Goal: Task Accomplishment & Management: Complete application form

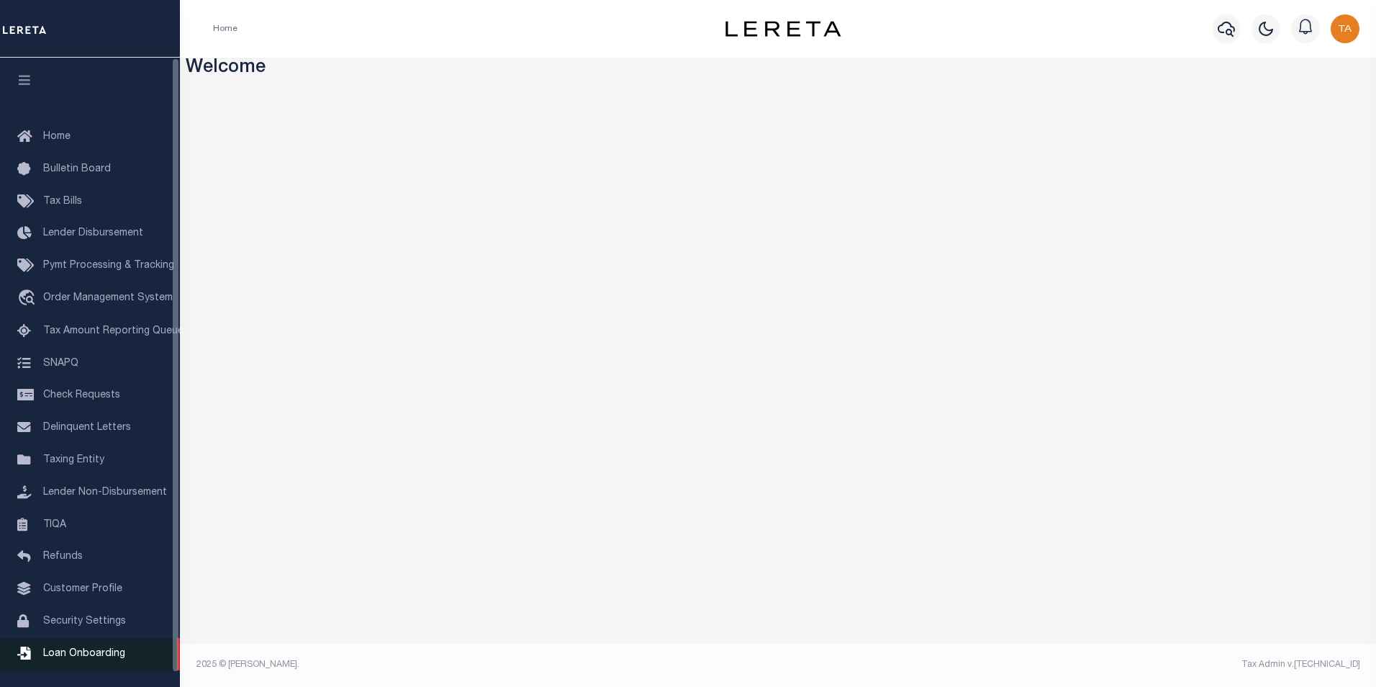
click at [89, 659] on span "Loan Onboarding" at bounding box center [84, 653] width 82 height 10
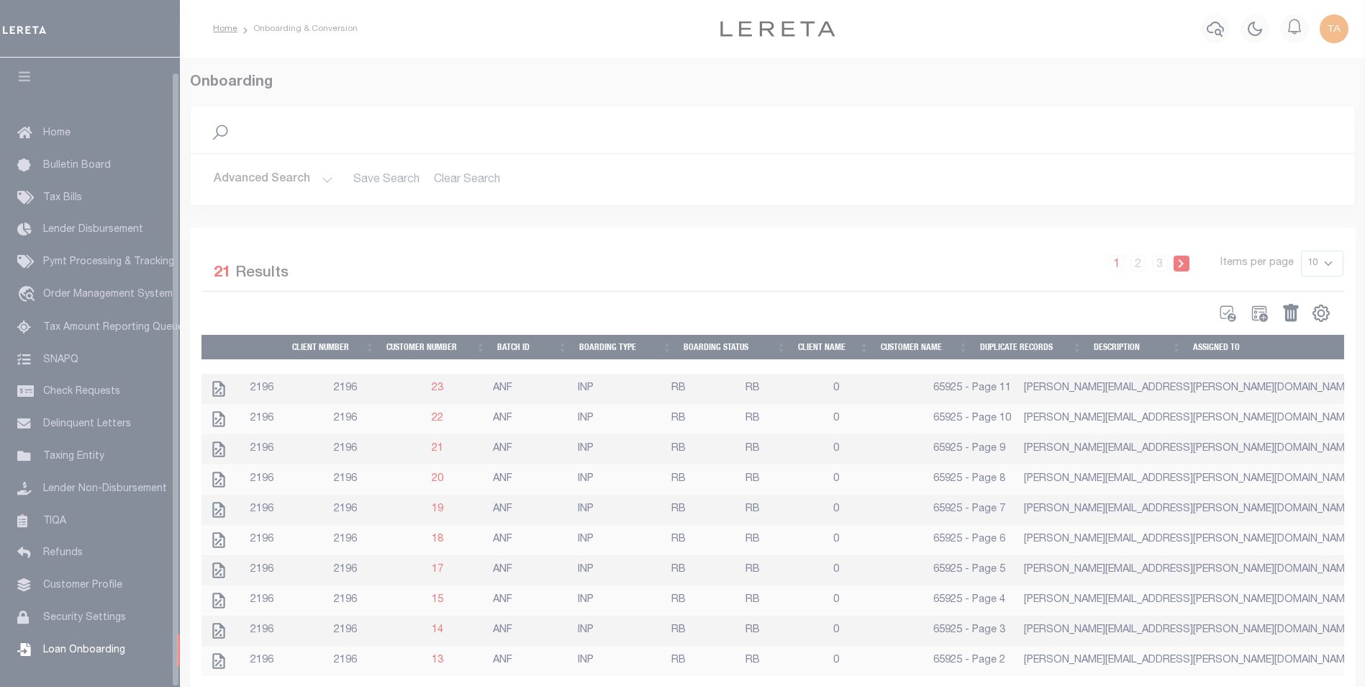
scroll to position [14, 0]
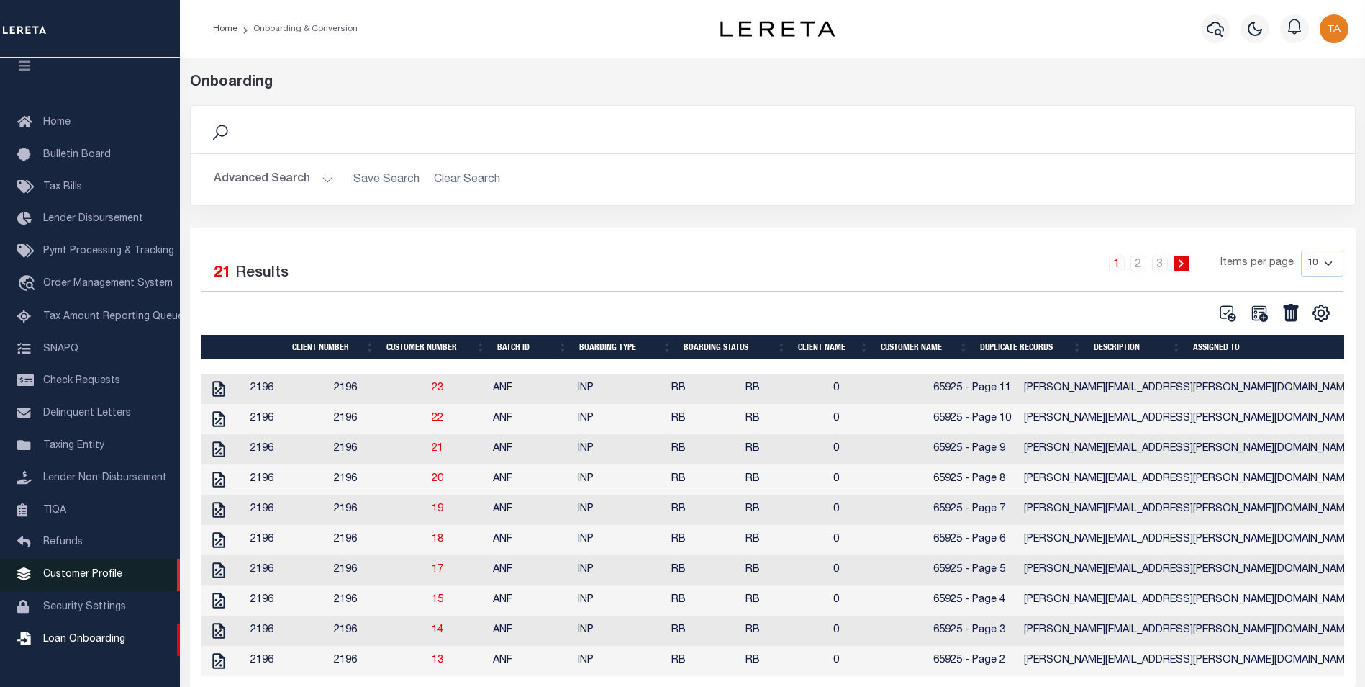
click at [97, 579] on span "Customer Profile" at bounding box center [82, 574] width 79 height 10
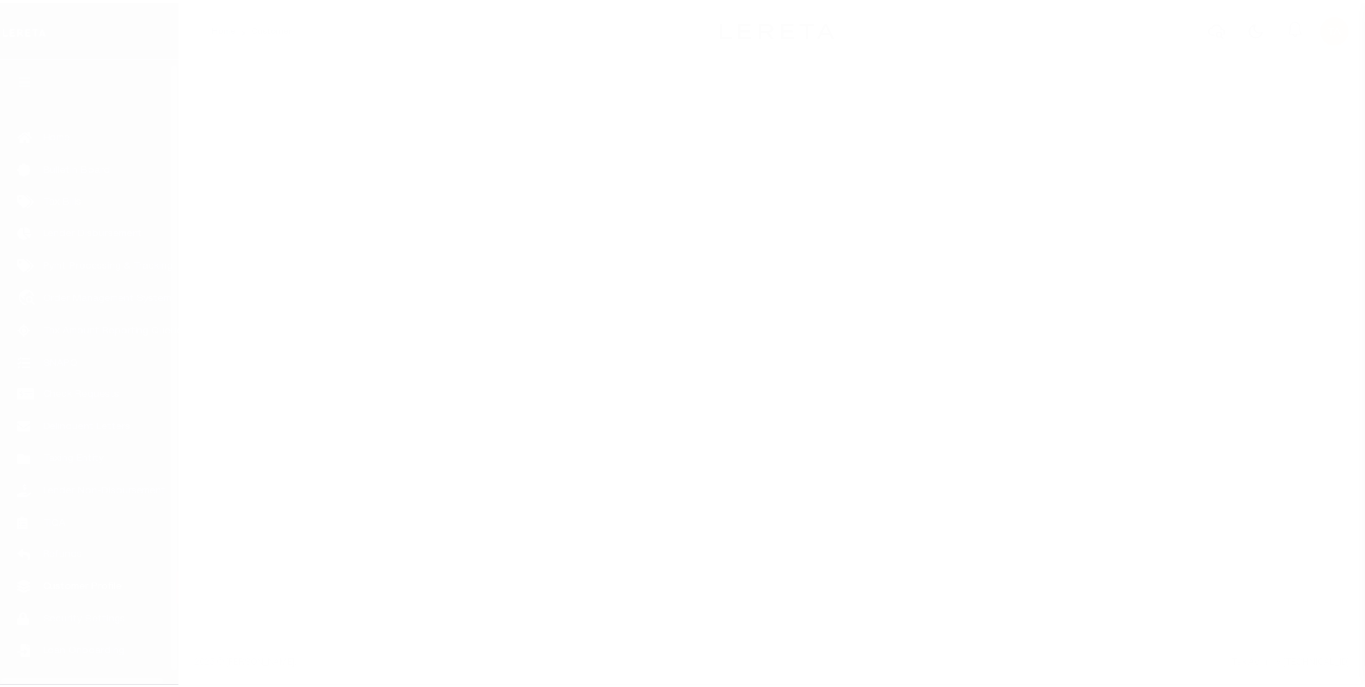
scroll to position [14, 0]
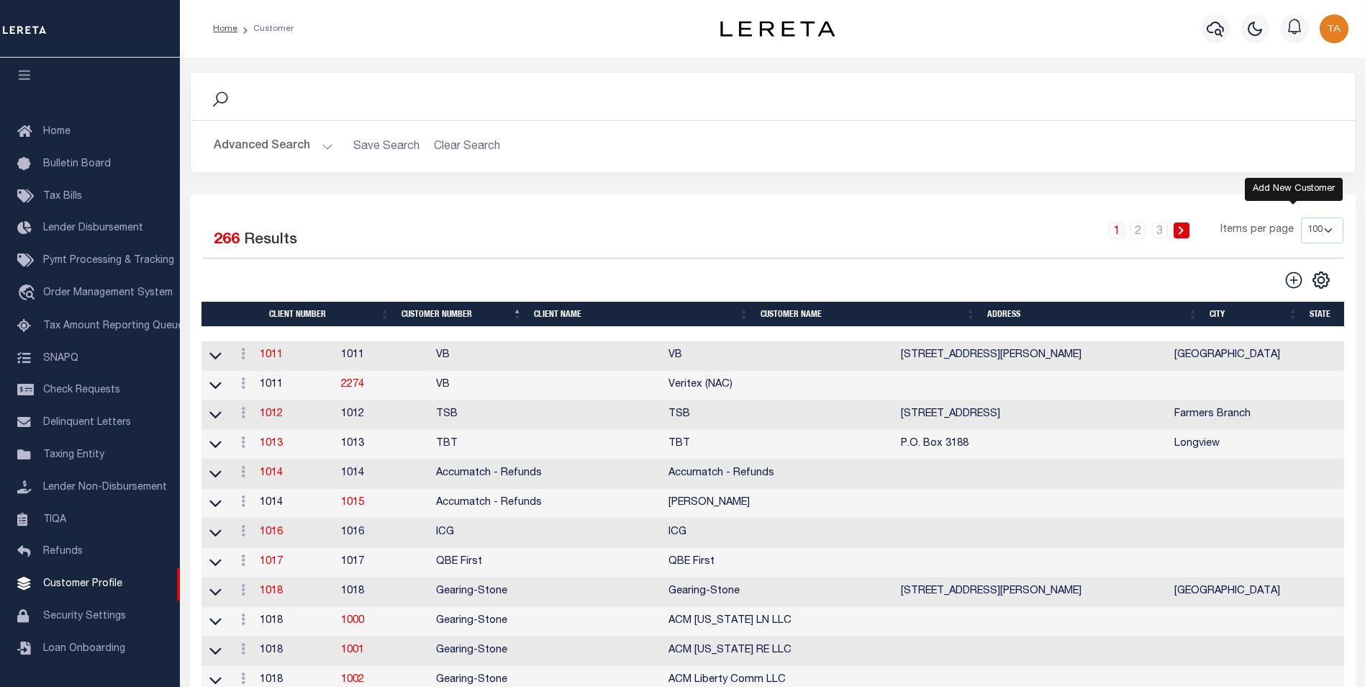
click at [1293, 283] on icon at bounding box center [1293, 279] width 17 height 17
type input "0"
checkbox input "false"
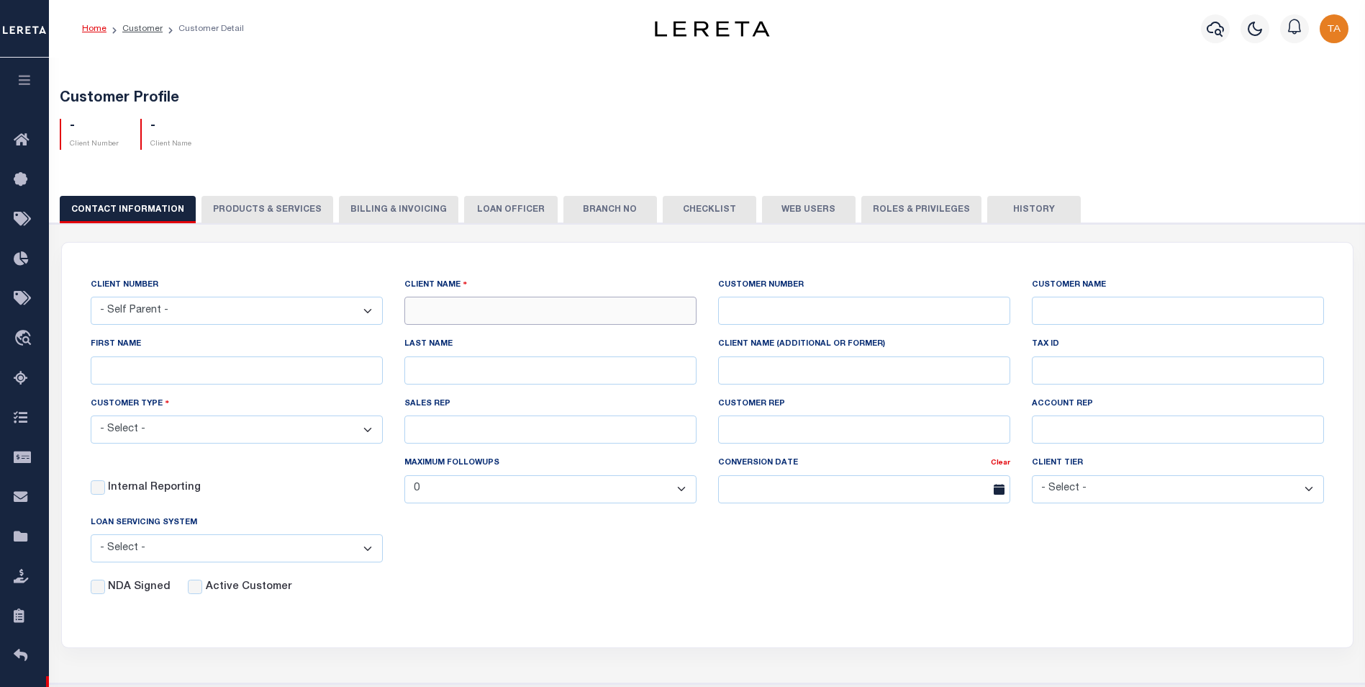
click at [458, 317] on input "text" at bounding box center [550, 311] width 292 height 28
paste input "78796"
type input "78796"
click at [787, 309] on input "text" at bounding box center [864, 311] width 292 height 28
type input "78796"
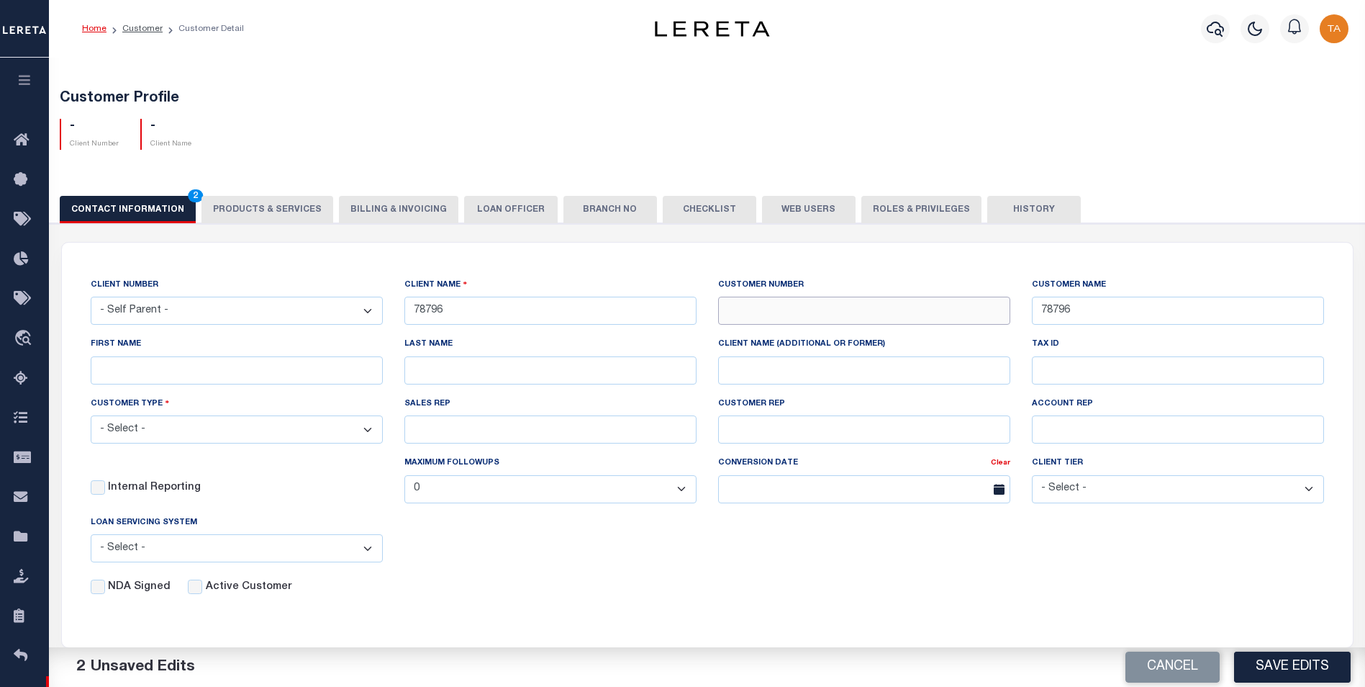
paste input "78796"
type input "78796"
click at [190, 589] on input "Active Customer" at bounding box center [195, 586] width 14 height 14
checkbox input "true"
click at [209, 433] on select "- Select - Residential Commercial Mixed Portfolio" at bounding box center [237, 429] width 292 height 28
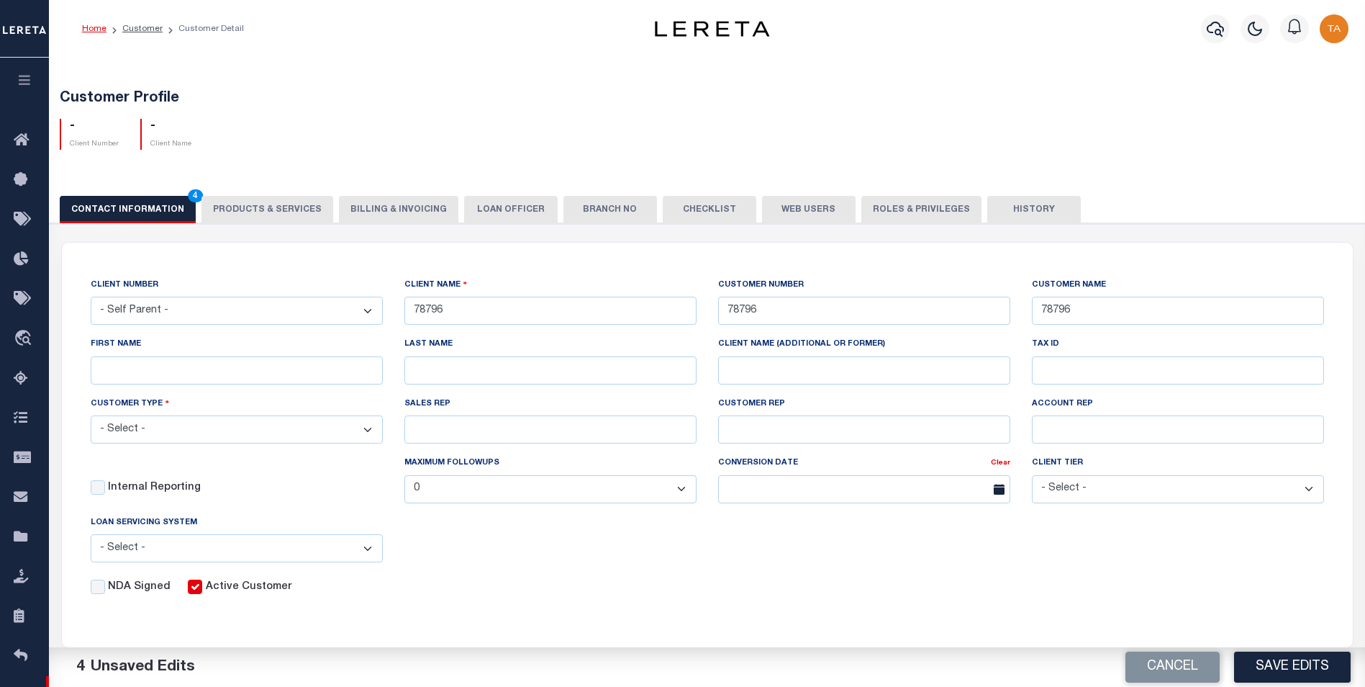
select select "Mixed Portfolio"
click at [91, 417] on select "- Select - Residential Commercial Mixed Portfolio" at bounding box center [237, 429] width 292 height 28
click at [1259, 662] on button "Save Edits" at bounding box center [1292, 666] width 117 height 31
checkbox input "false"
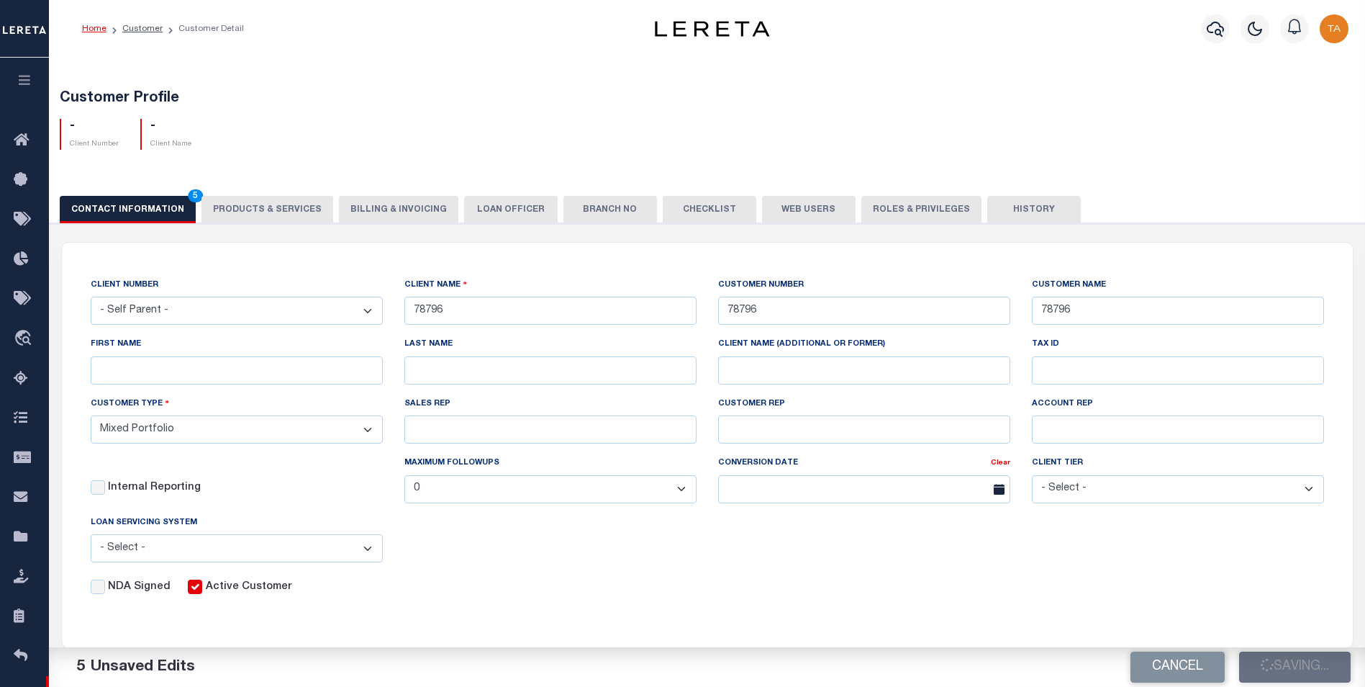
select select
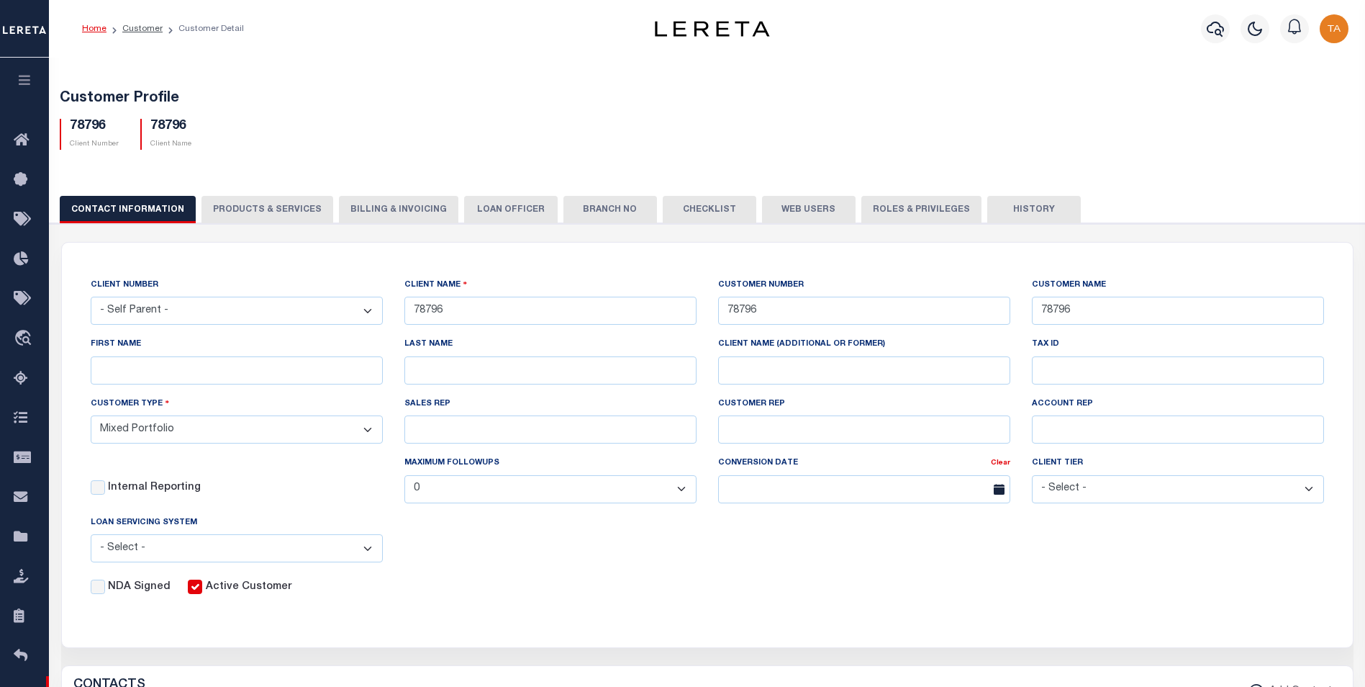
click at [250, 207] on button "PRODUCTS & SERVICES" at bounding box center [268, 209] width 132 height 27
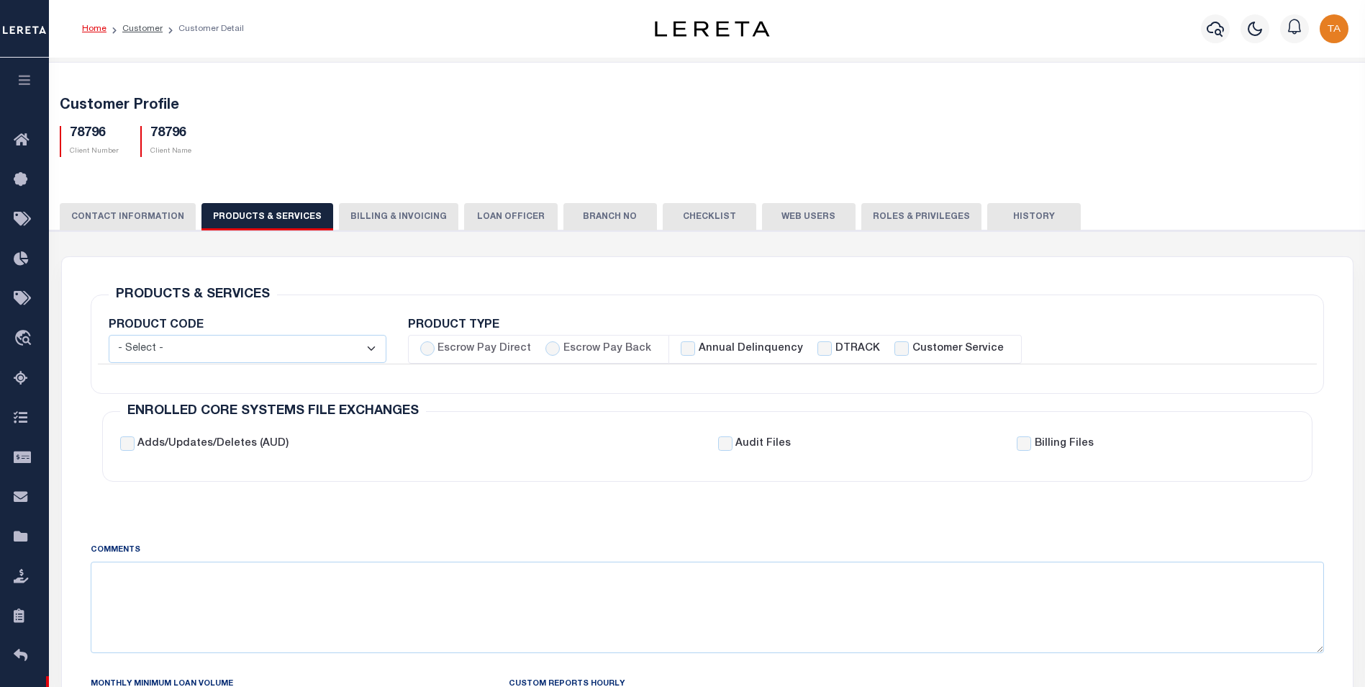
click at [240, 356] on select "- Select - Standard Tax (STX) Outsourcing (OS) Enhanced Tax (ETX) Tax Status Re…" at bounding box center [248, 349] width 278 height 28
select select "STX"
click at [109, 335] on select "- Select - Standard Tax (STX) Outsourcing (OS) Enhanced Tax (ETX) Tax Status Re…" at bounding box center [248, 349] width 278 height 28
checkbox input "true"
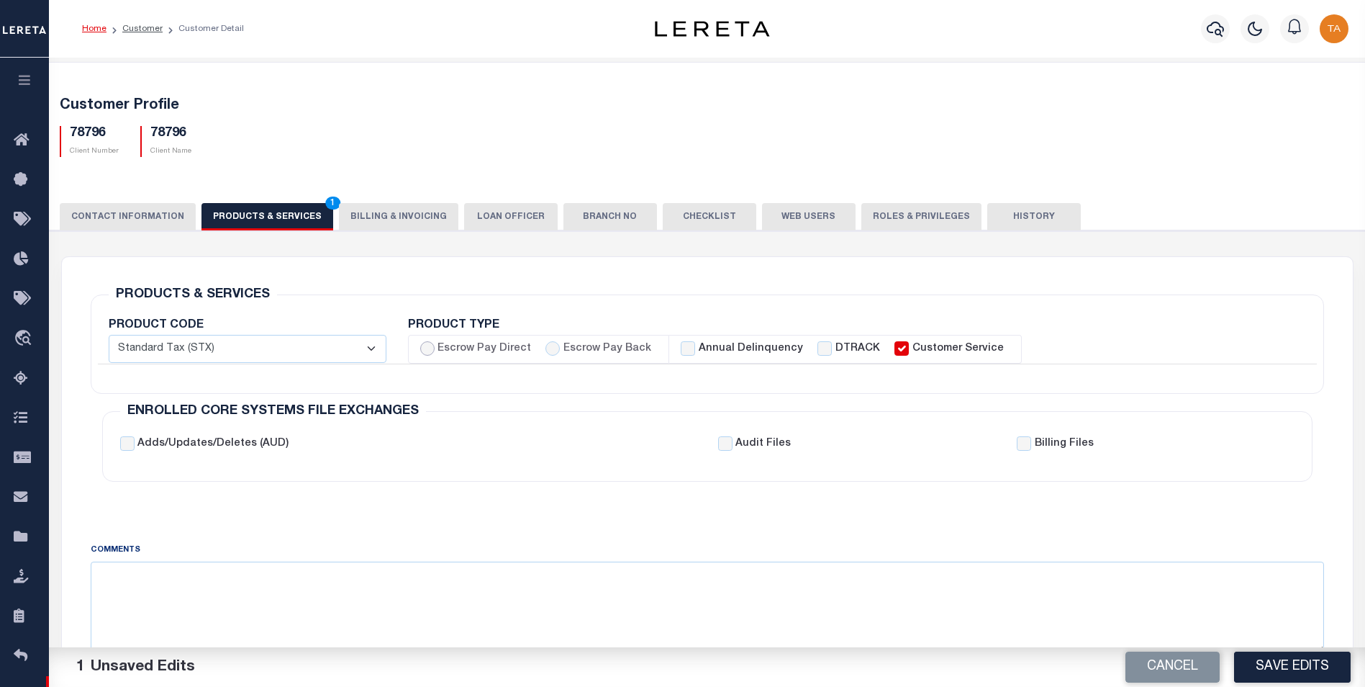
click at [426, 350] on input "Escrow Pay Direct" at bounding box center [427, 348] width 14 height 14
radio input "true"
checkbox input "true"
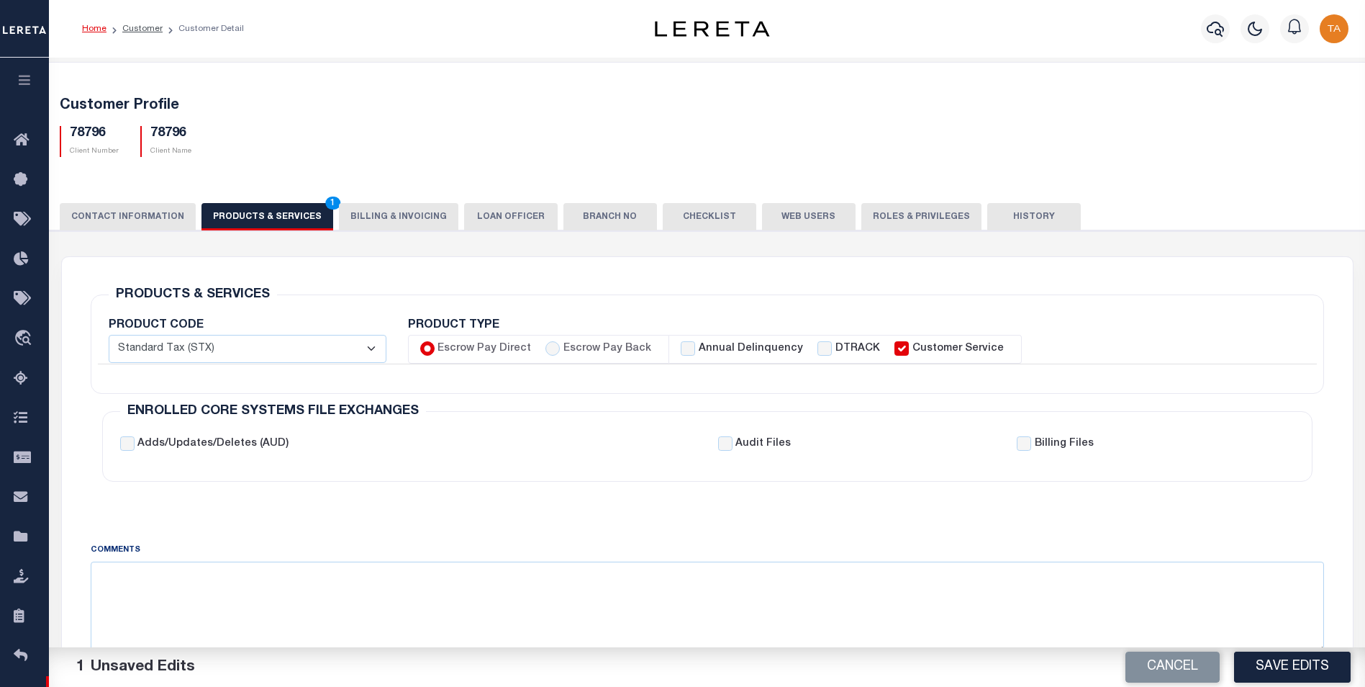
checkbox input "true"
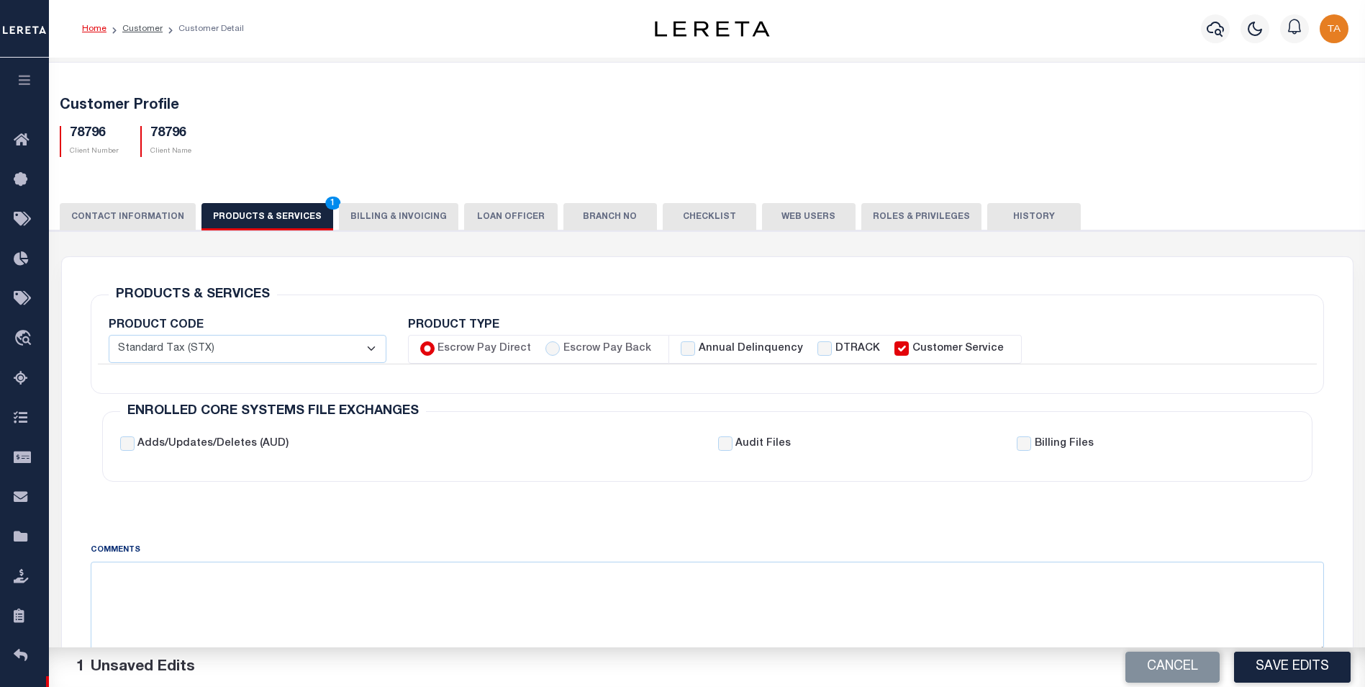
checkbox input "true"
checkbox input "false"
checkbox input "true"
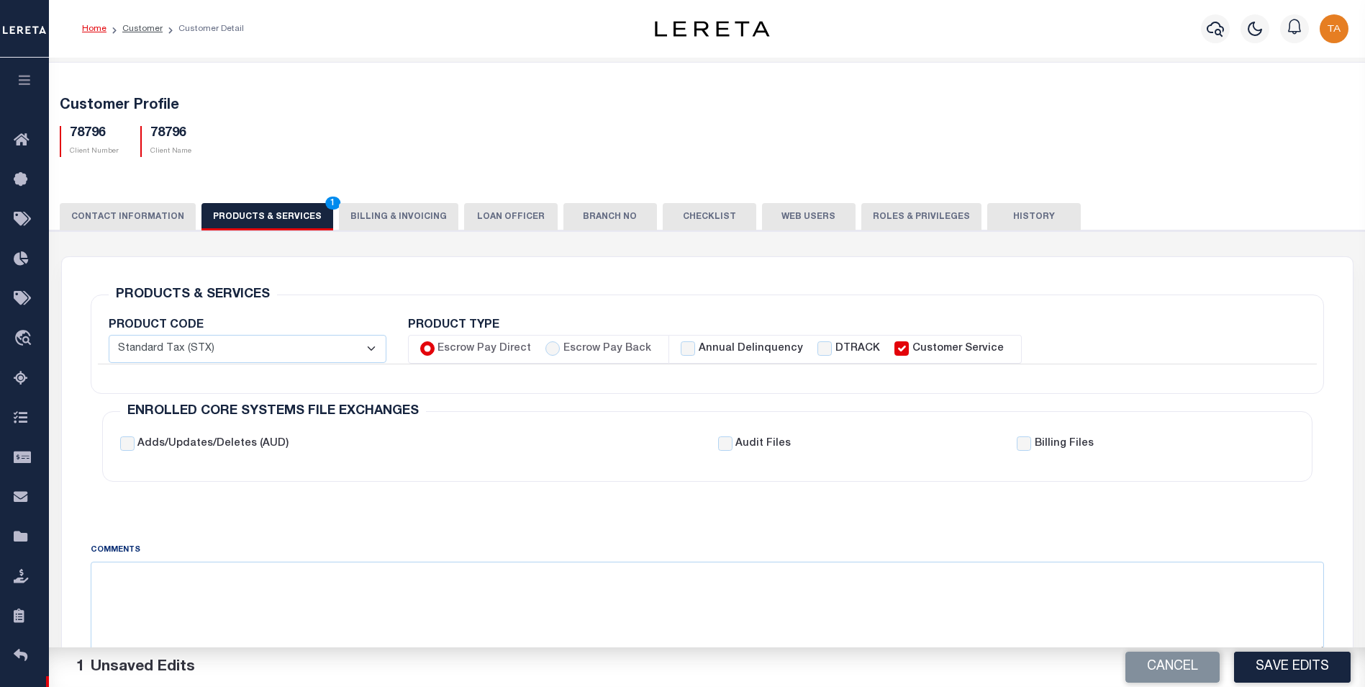
checkbox input "true"
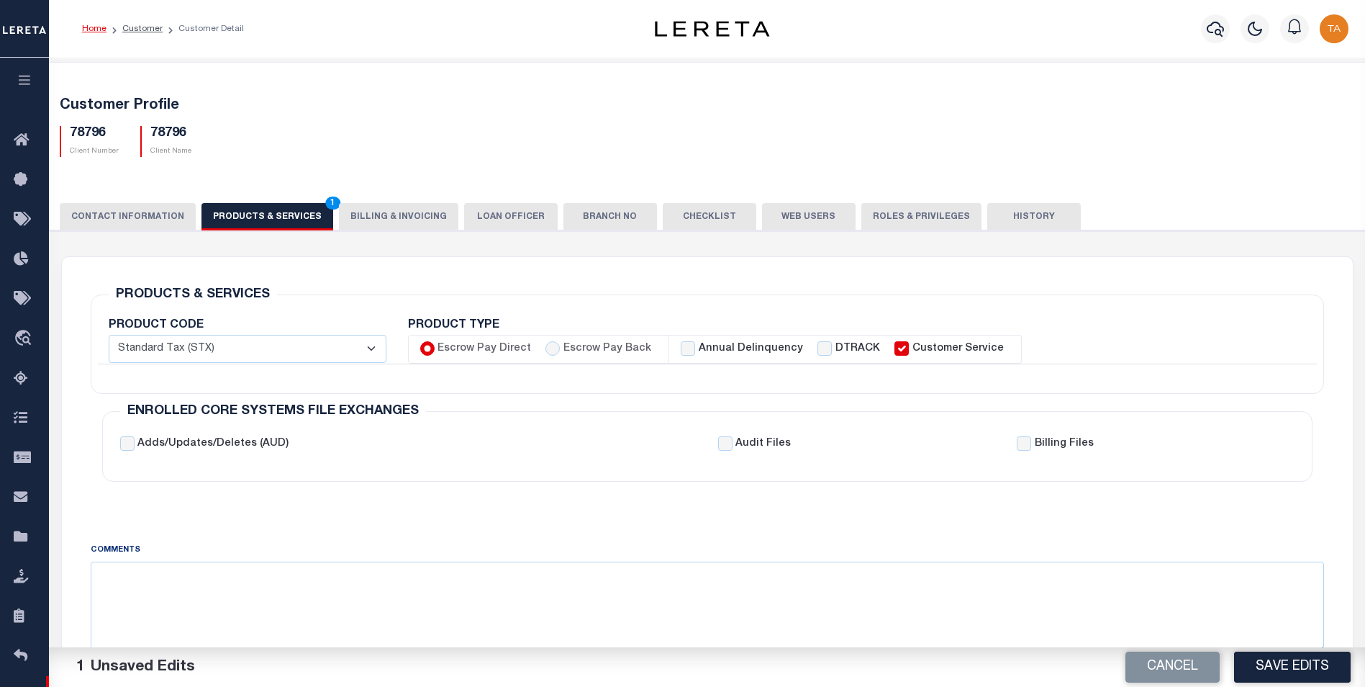
checkbox input "true"
checkbox input "false"
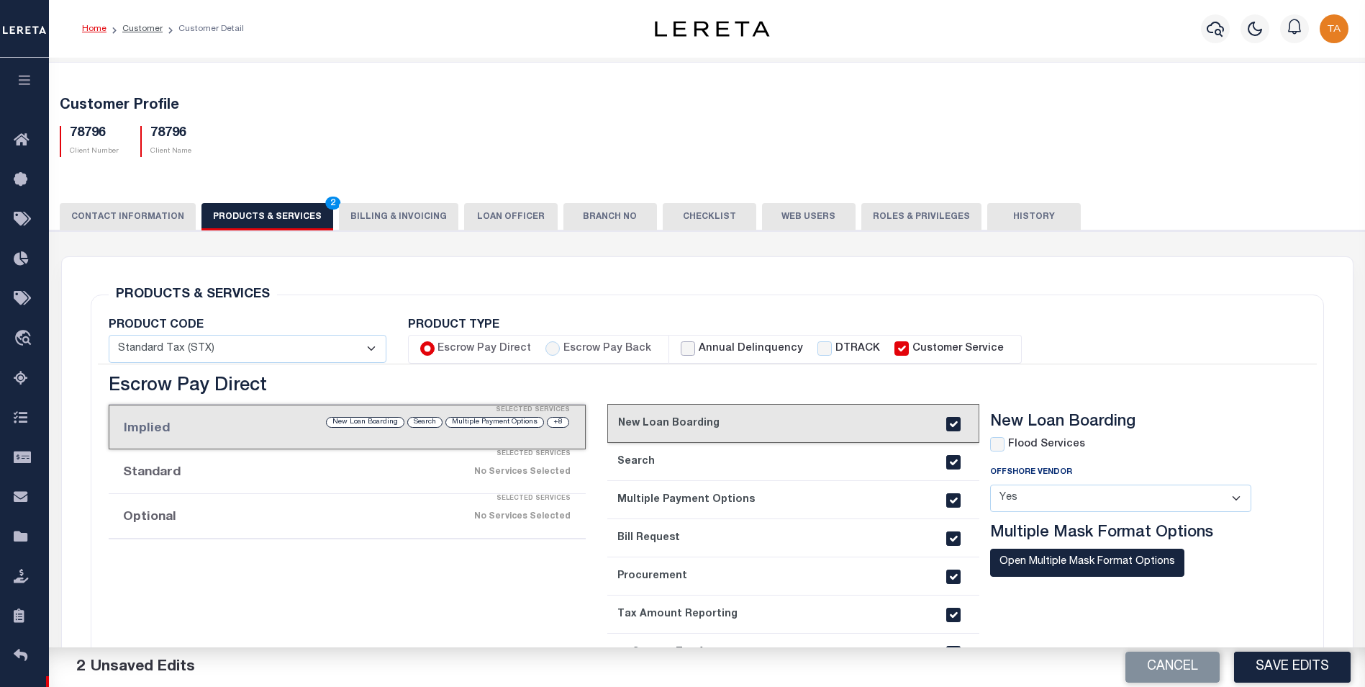
click at [682, 352] on input "Annual Delinquency" at bounding box center [688, 348] width 14 height 14
checkbox input "true"
checkbox input "false"
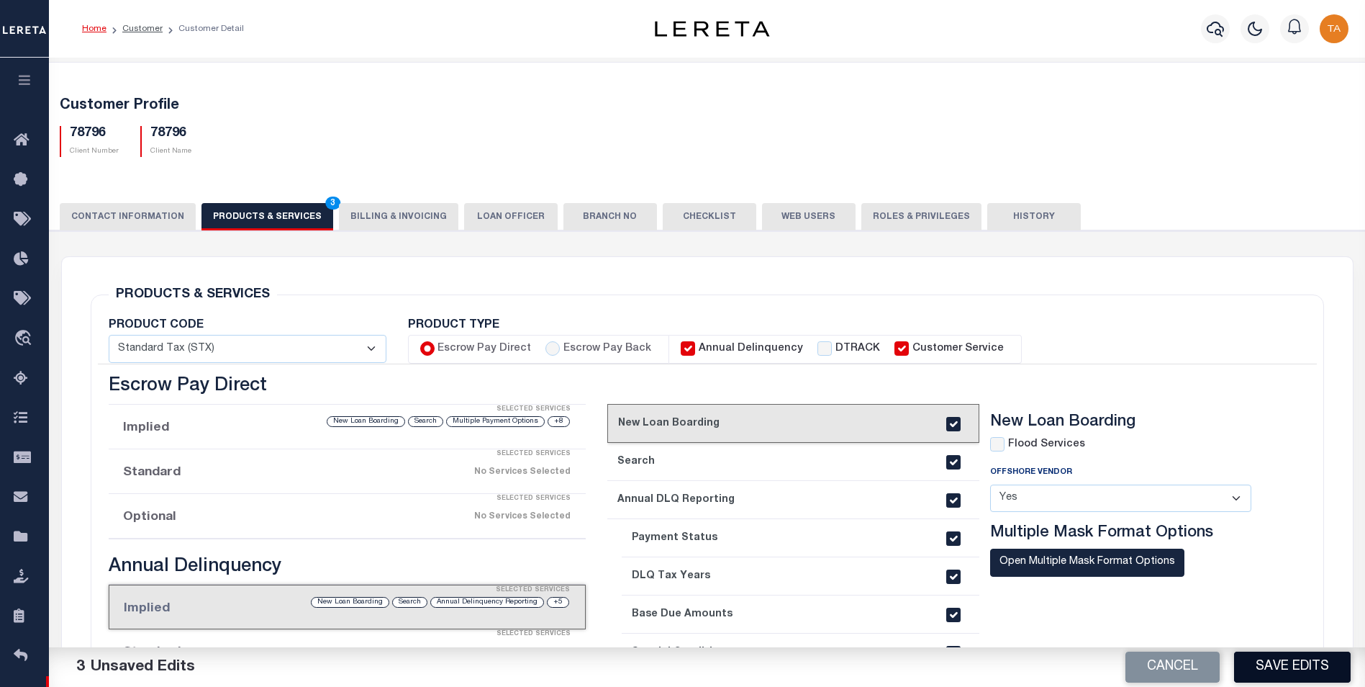
click at [1256, 664] on button "Save Edits" at bounding box center [1292, 666] width 117 height 31
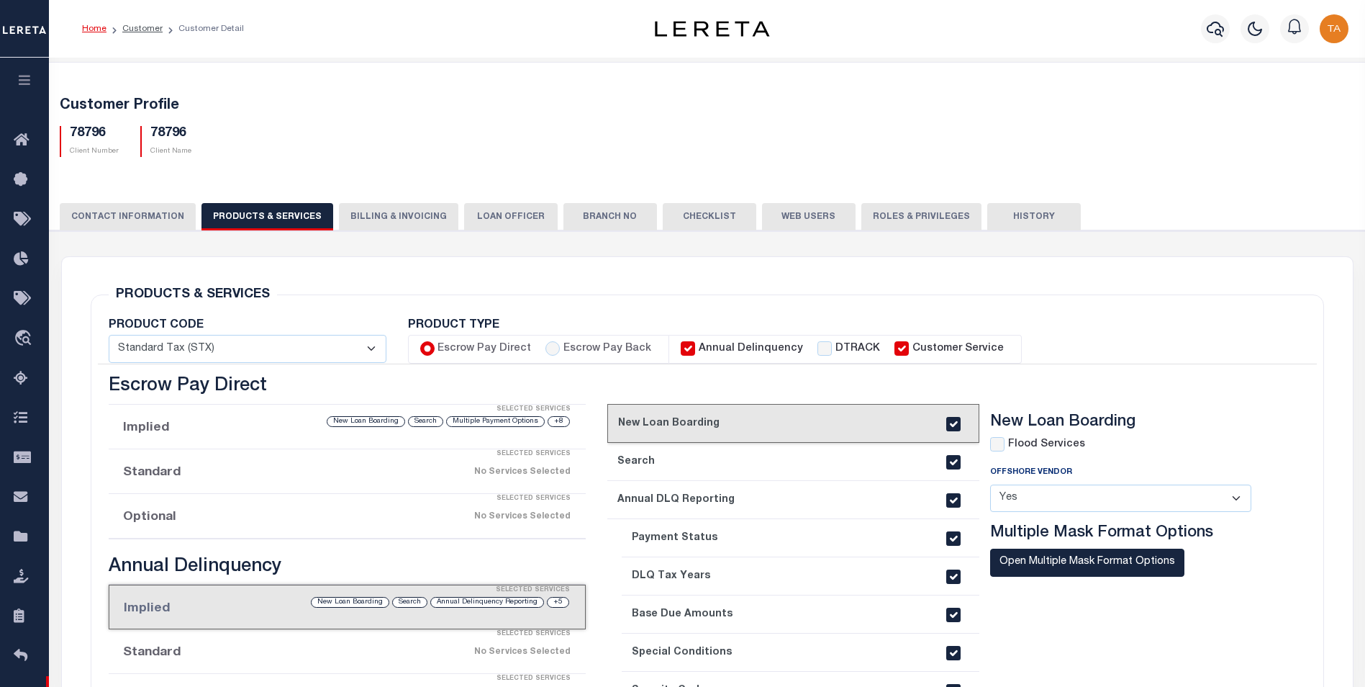
click at [17, 86] on icon "button" at bounding box center [25, 79] width 17 height 13
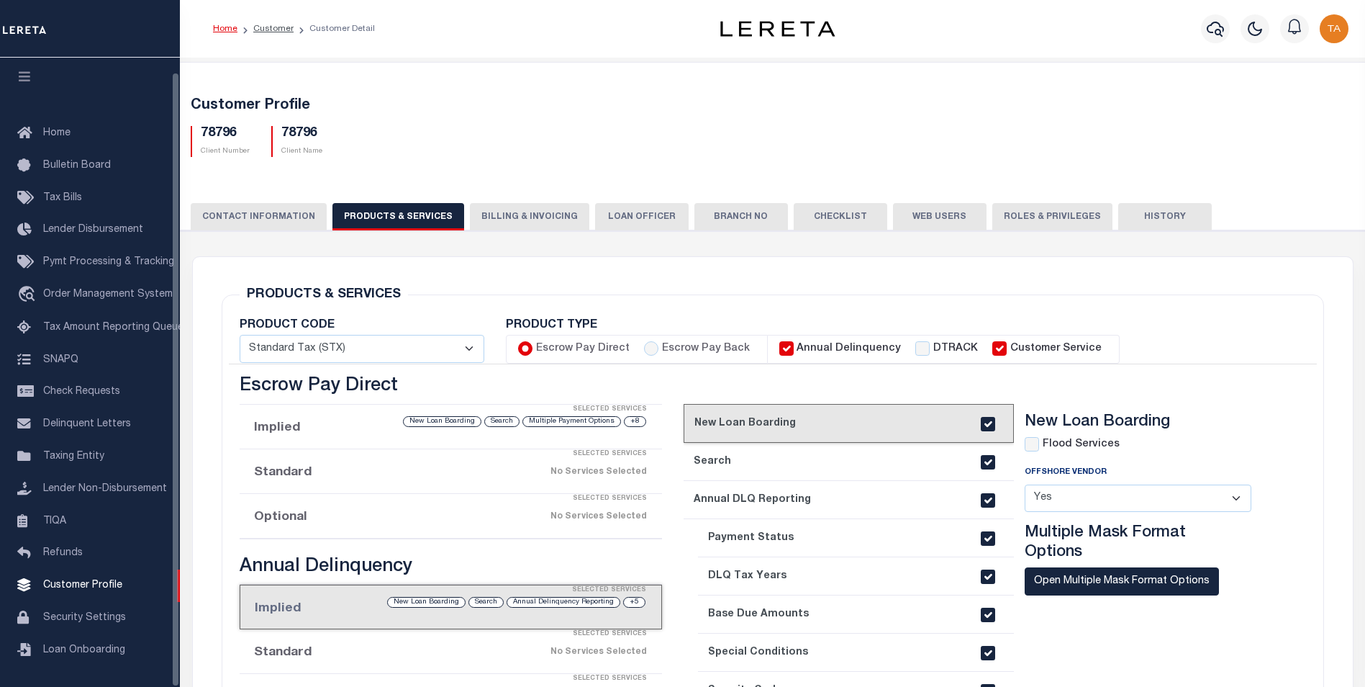
scroll to position [14, 0]
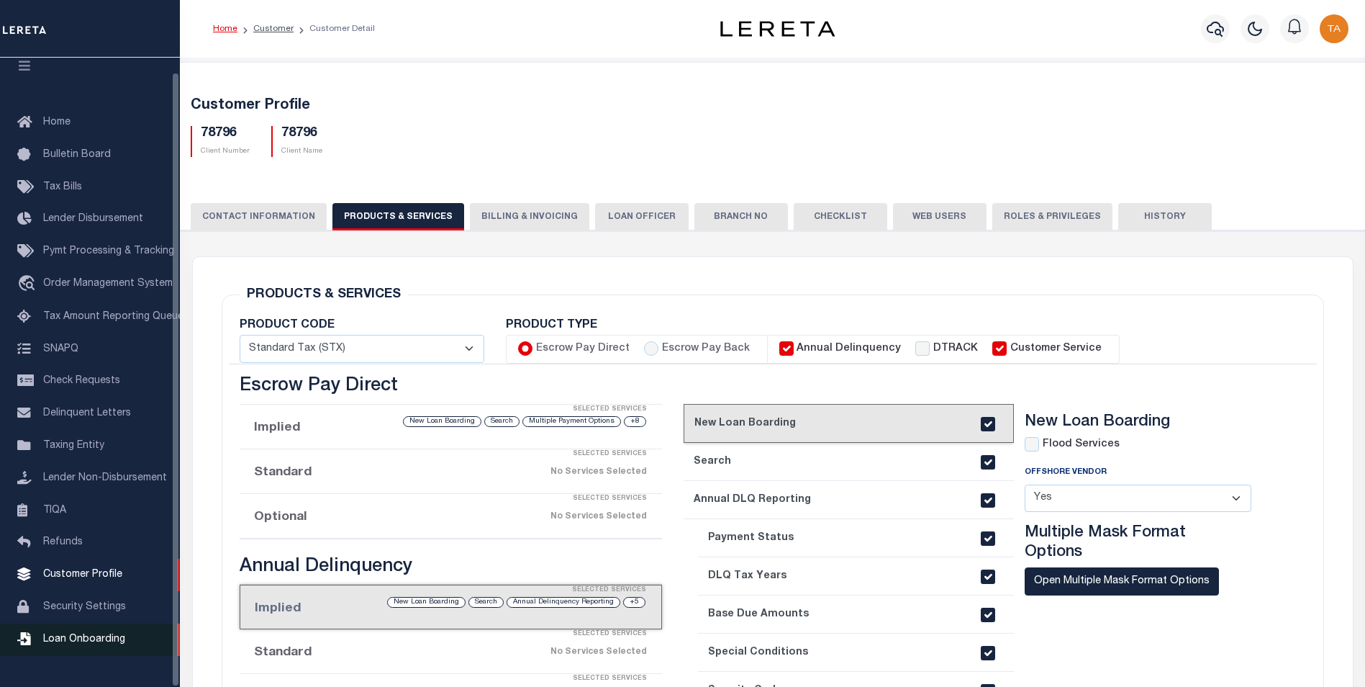
click at [81, 644] on span "Loan Onboarding" at bounding box center [84, 639] width 82 height 10
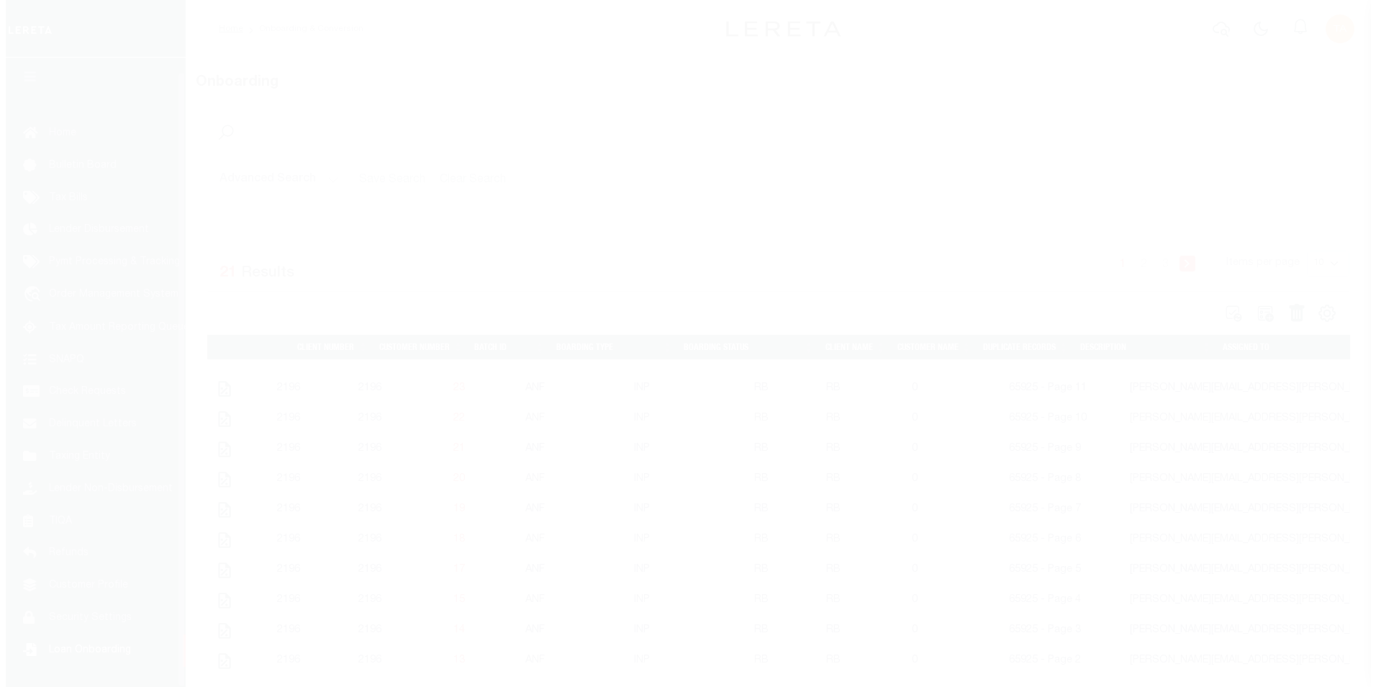
scroll to position [14, 0]
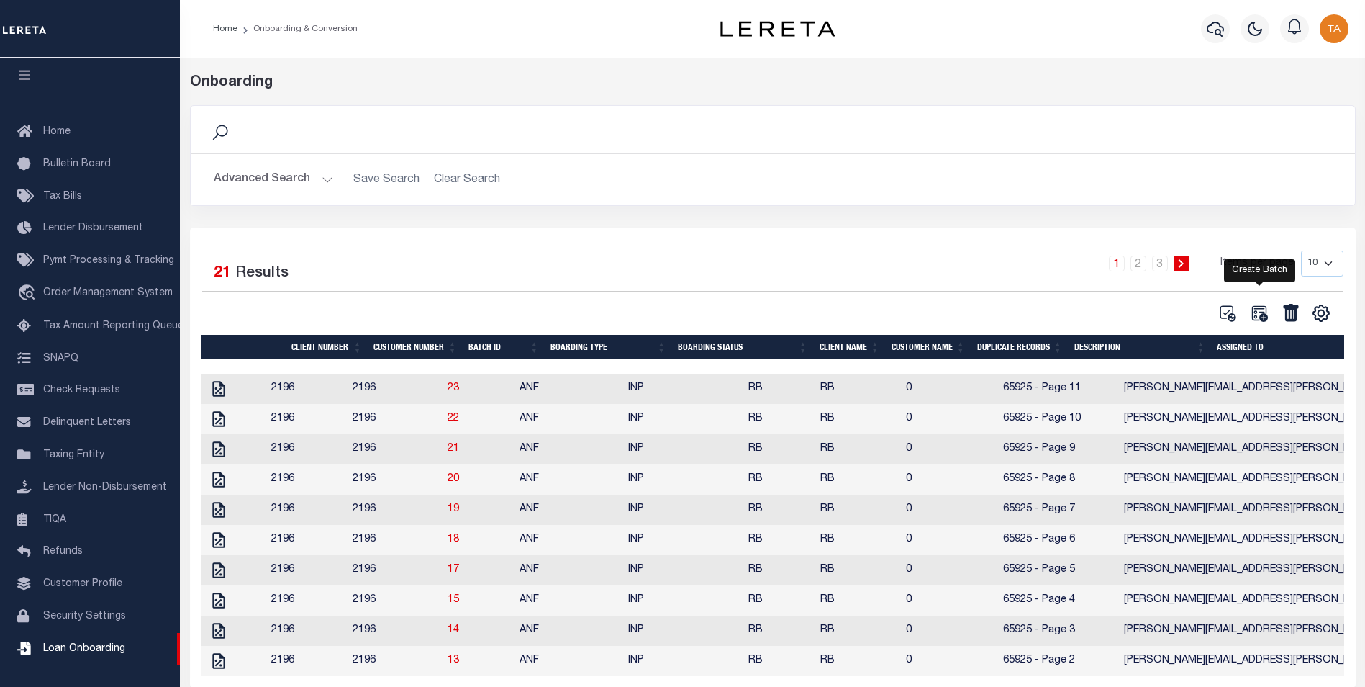
click at [1262, 315] on icon at bounding box center [1259, 313] width 19 height 19
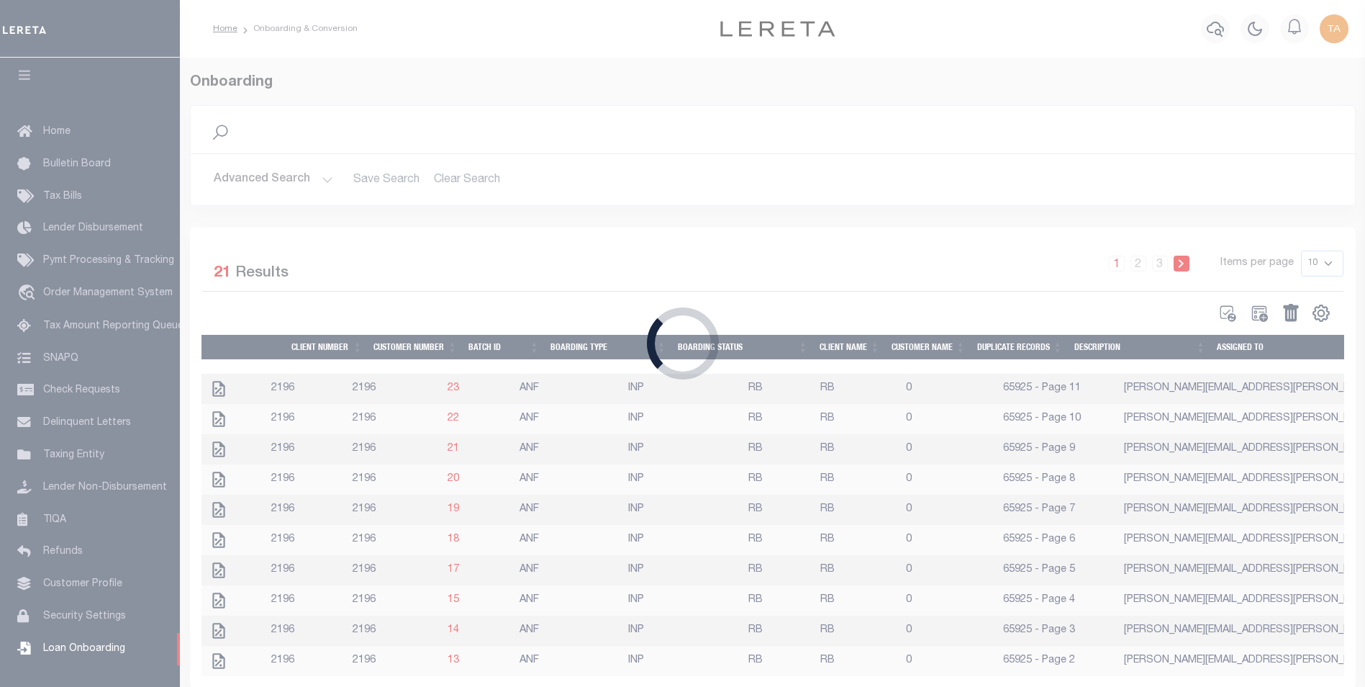
select select
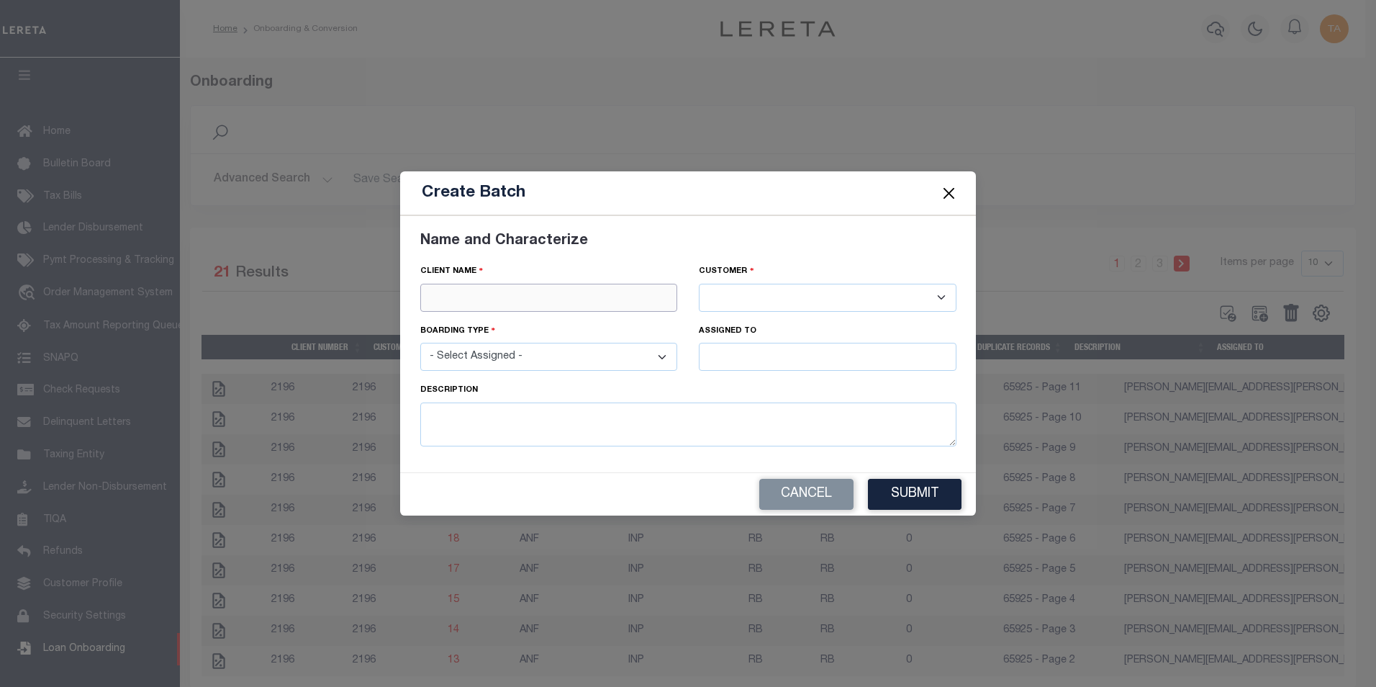
click at [511, 299] on input "text" at bounding box center [549, 298] width 258 height 28
paste input "78796"
click at [474, 322] on div "78796" at bounding box center [549, 323] width 256 height 23
type input "78796"
click at [512, 359] on select "- Select Assigned - NEW - New Loan REF - Refinance Loan CWF - Conversion with F…" at bounding box center [549, 357] width 258 height 28
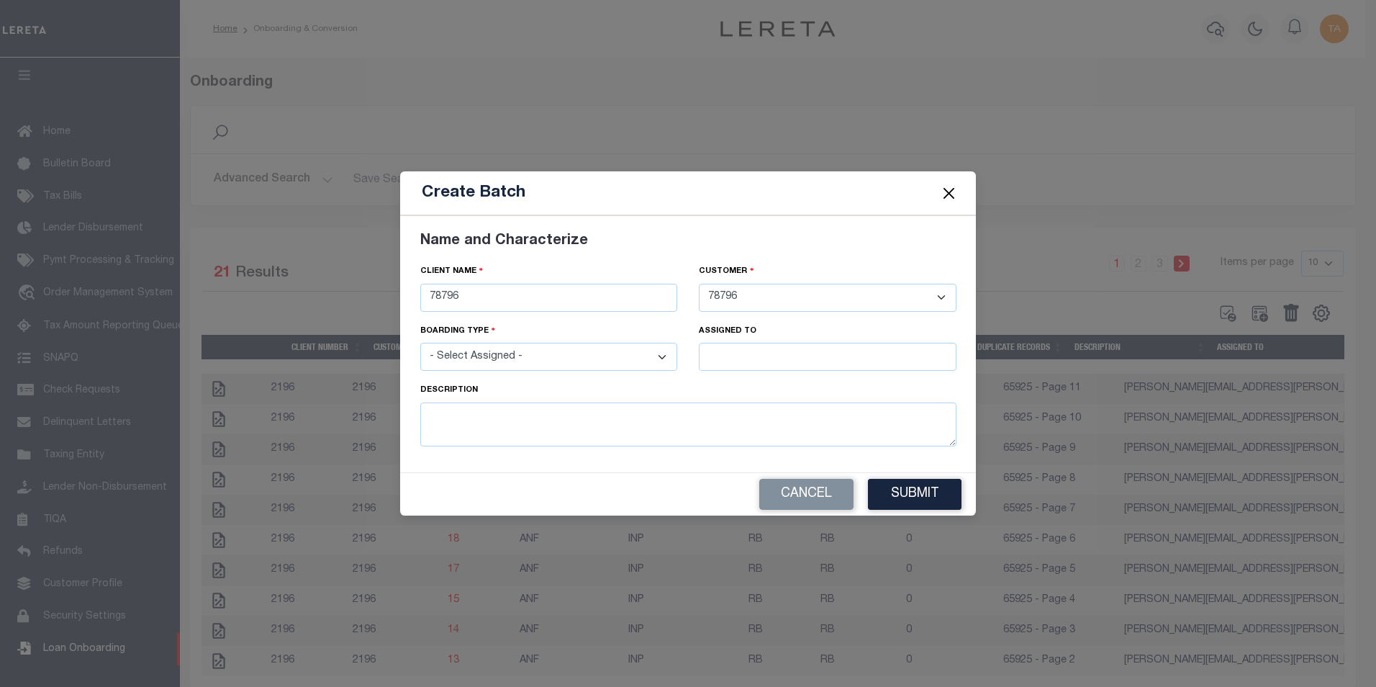
select select "NEW"
click at [420, 343] on select "- Select Assigned - NEW - New Loan REF - Refinance Loan CWF - Conversion with F…" at bounding box center [549, 357] width 258 height 28
click at [728, 348] on input "text" at bounding box center [828, 357] width 258 height 28
type input "Talha Hafiz"
click at [754, 385] on div "Talha Hafiz" at bounding box center [828, 383] width 256 height 23
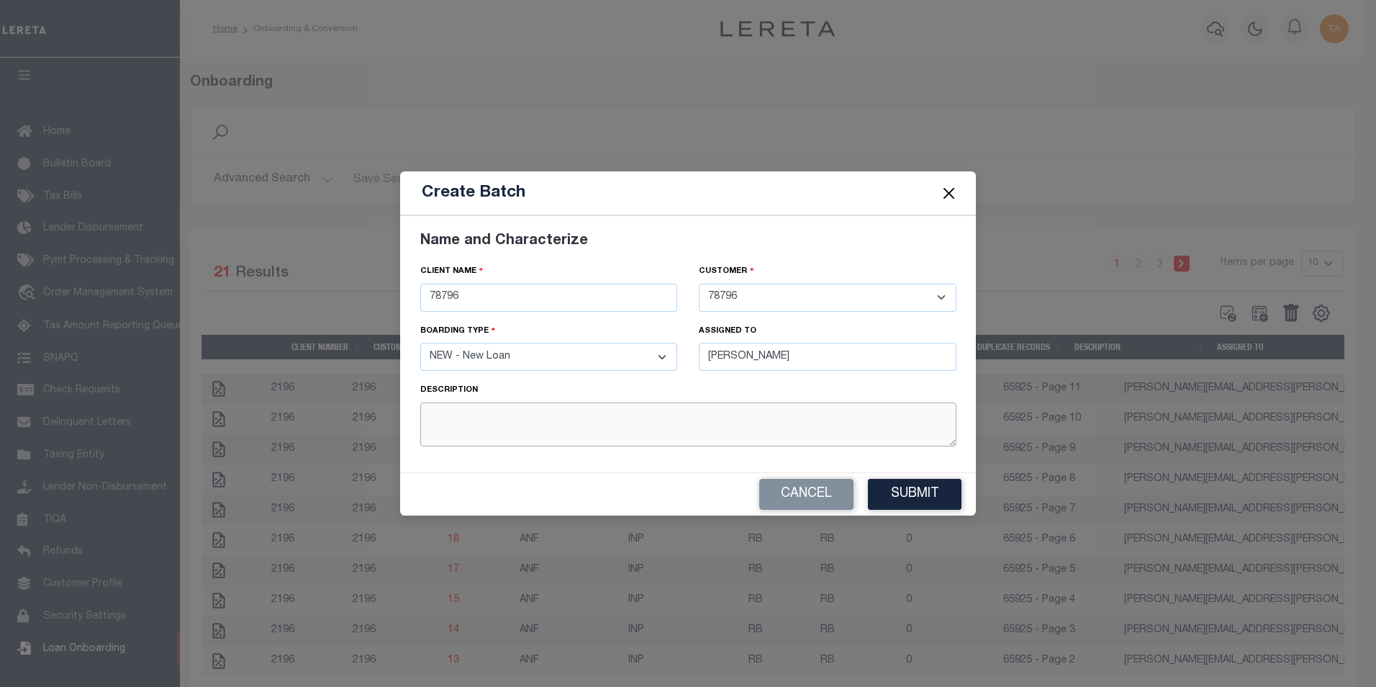
click at [535, 430] on textarea at bounding box center [688, 424] width 536 height 44
type textarea "02092025 - Talha"
click at [887, 494] on button "Submit" at bounding box center [915, 494] width 94 height 31
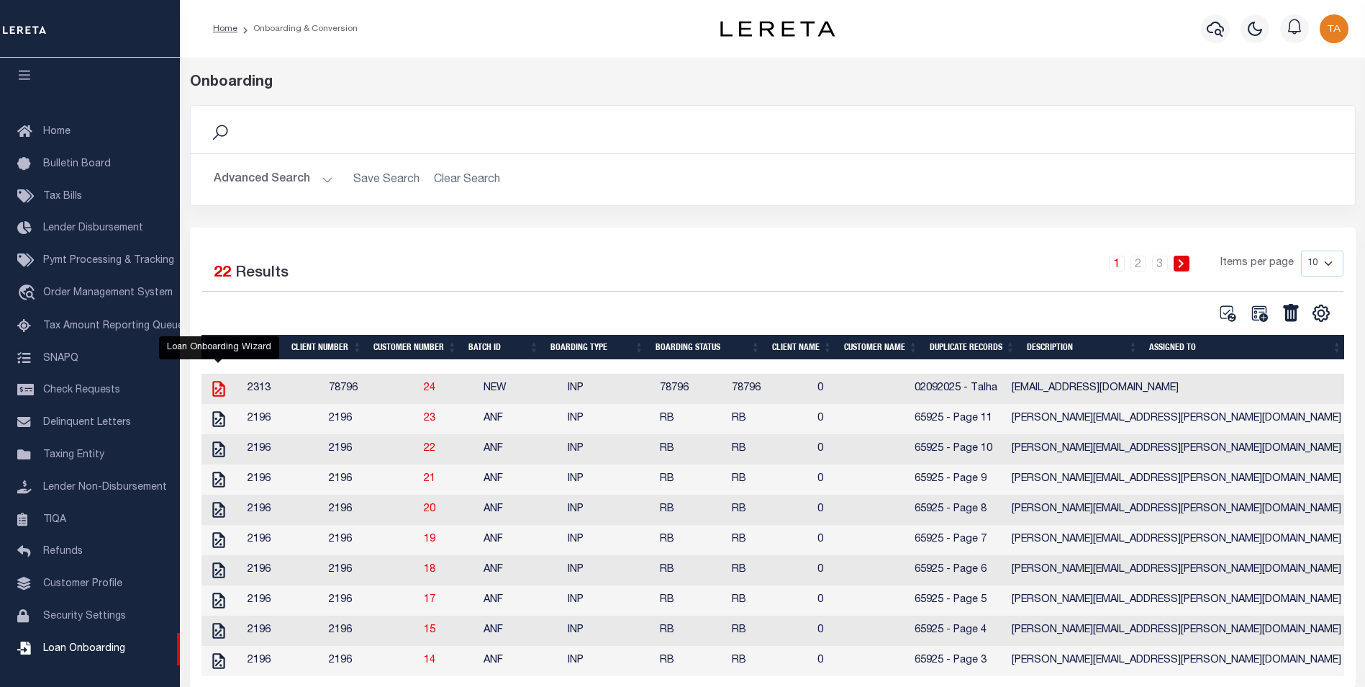
click at [212, 392] on icon at bounding box center [218, 389] width 12 height 16
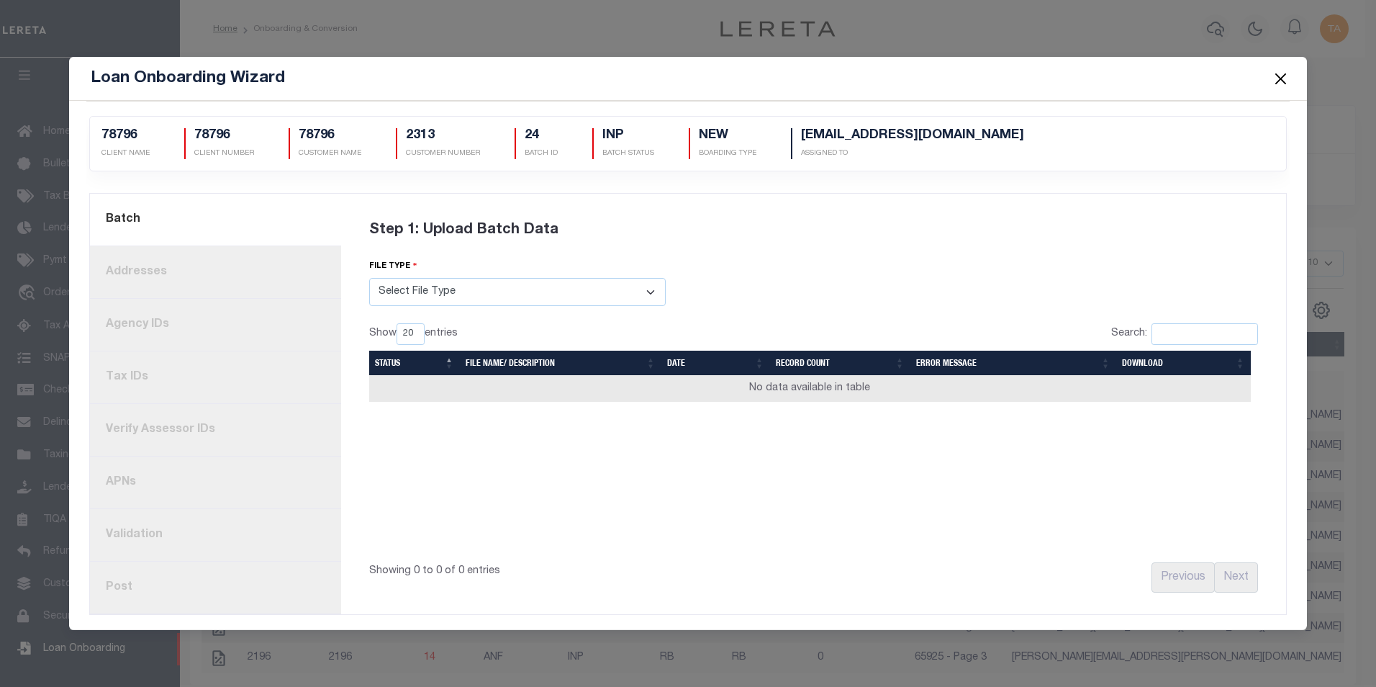
click at [466, 297] on select "Select File Type Lereta Lereta Conversion Zip" at bounding box center [517, 292] width 297 height 28
select select "LERETA"
click at [369, 278] on select "Select File Type Lereta Lereta Conversion Zip" at bounding box center [517, 292] width 297 height 28
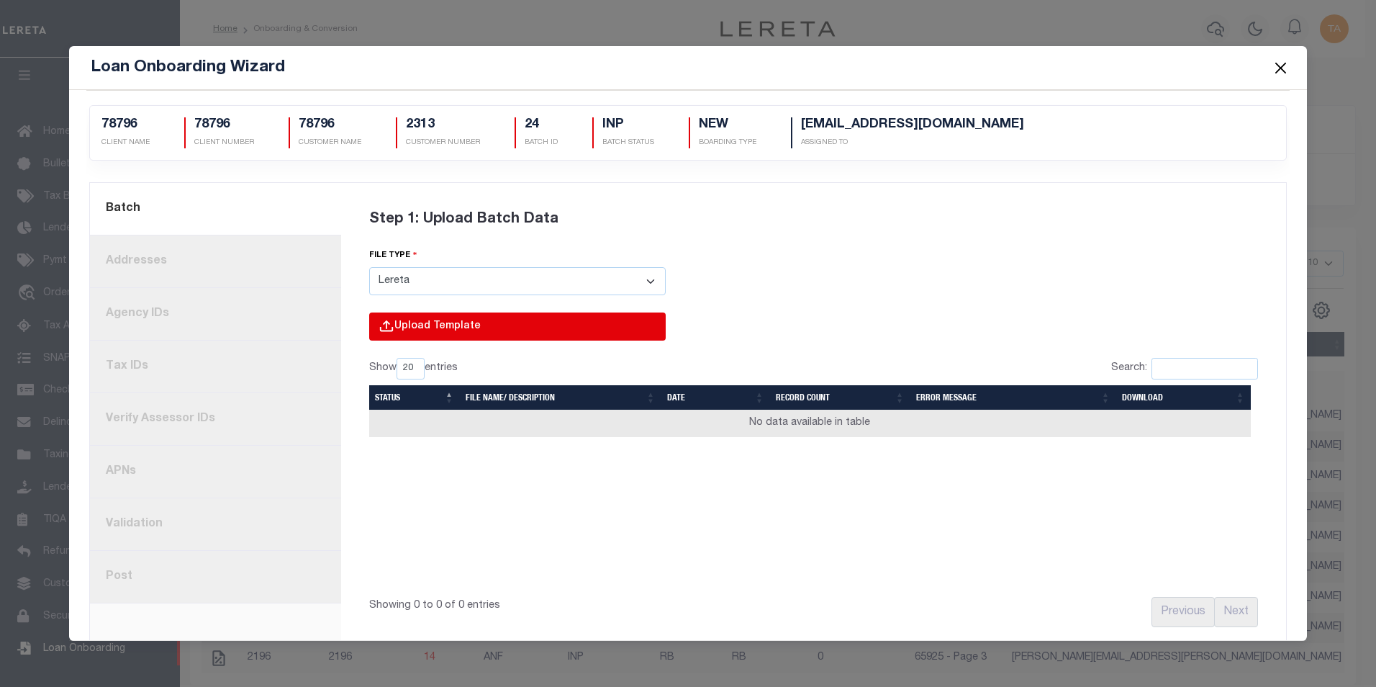
click at [427, 325] on input "file" at bounding box center [323, 341] width 685 height 58
type input "C:\fakepath\lender-78796-property.csv"
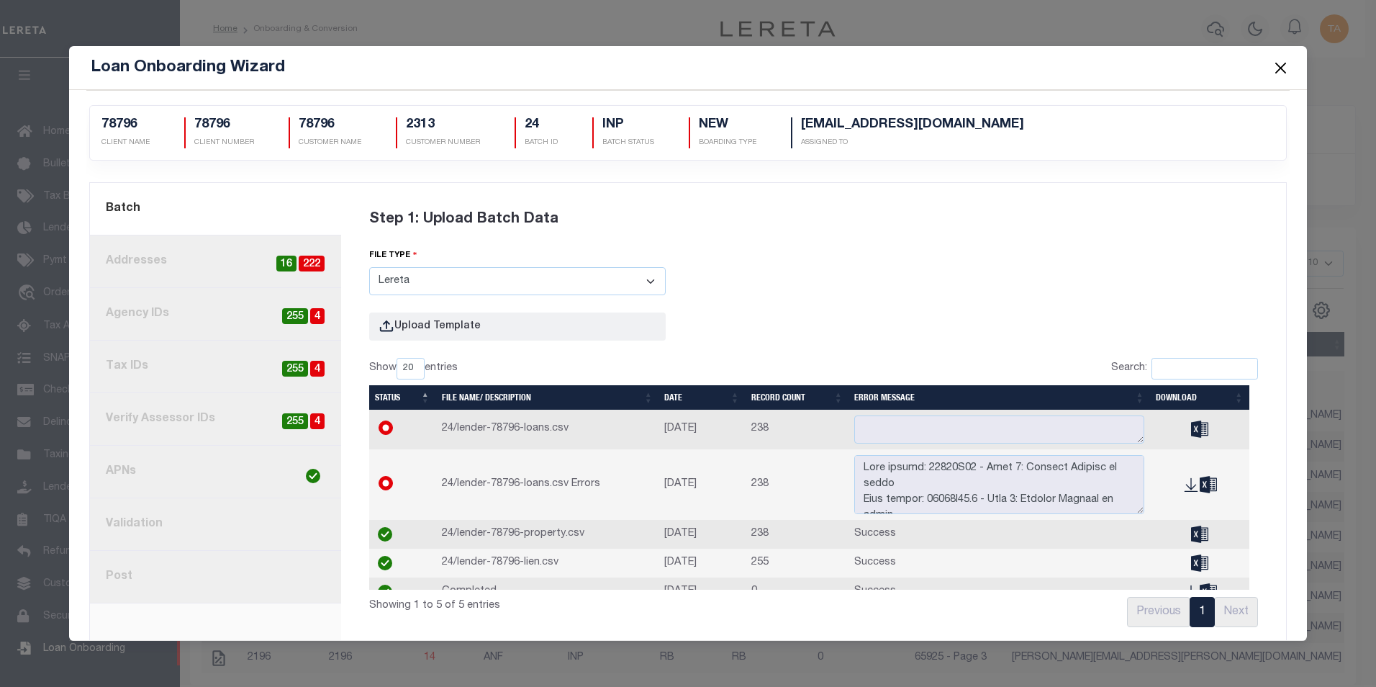
click at [200, 263] on link "2. Addresses 222 16" at bounding box center [215, 261] width 251 height 53
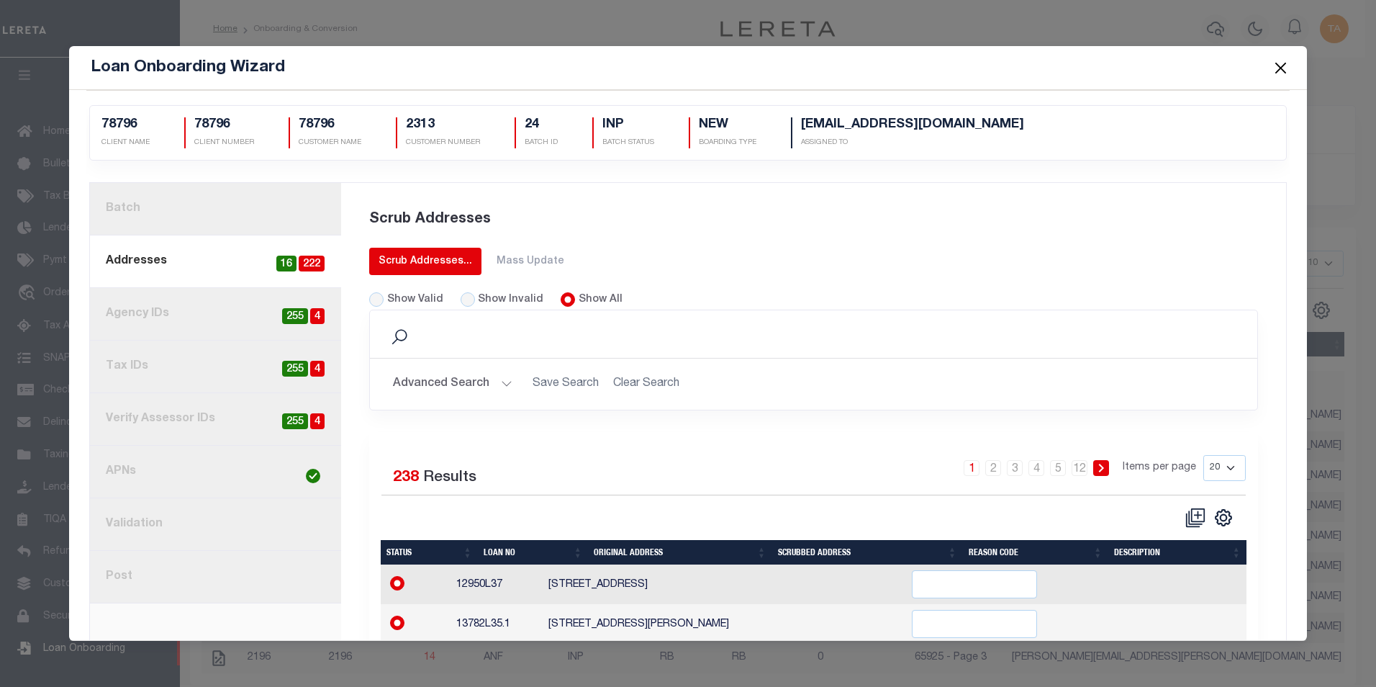
click at [433, 260] on div "Scrub Addresses..." at bounding box center [426, 261] width 94 height 15
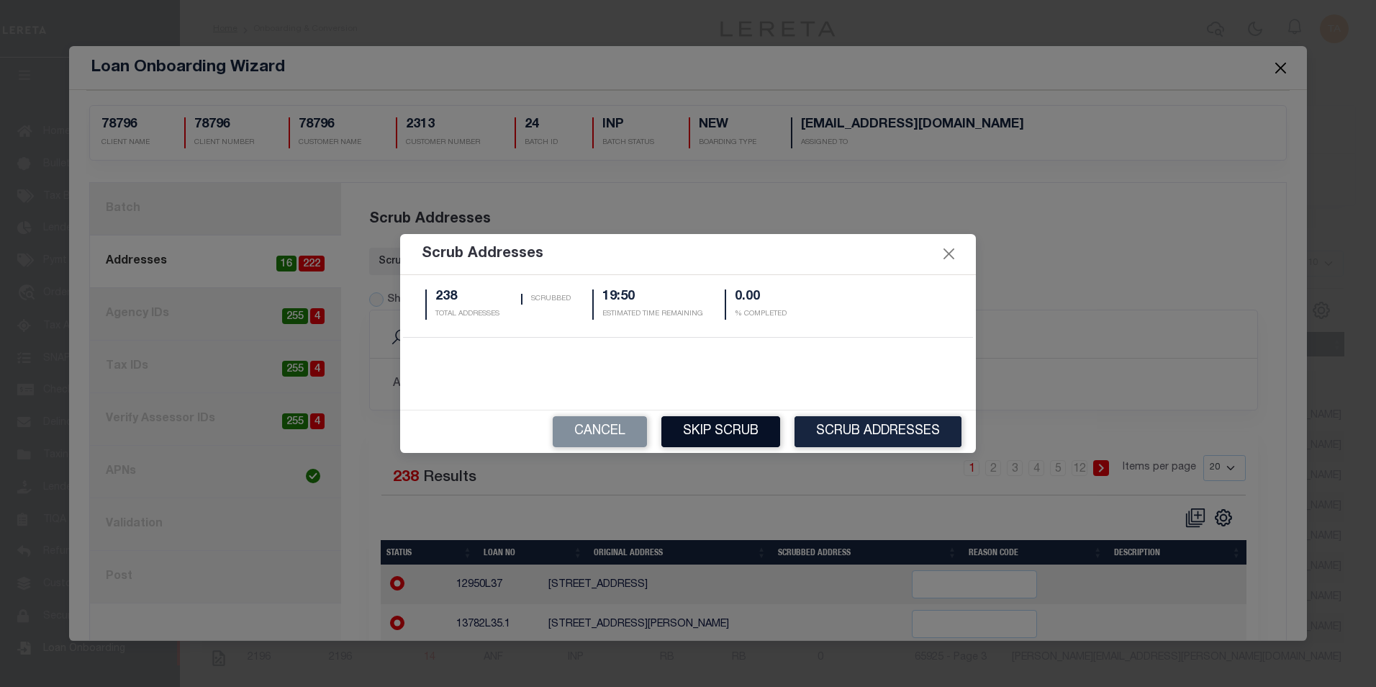
click at [710, 438] on button "Skip Scrub" at bounding box center [720, 431] width 119 height 31
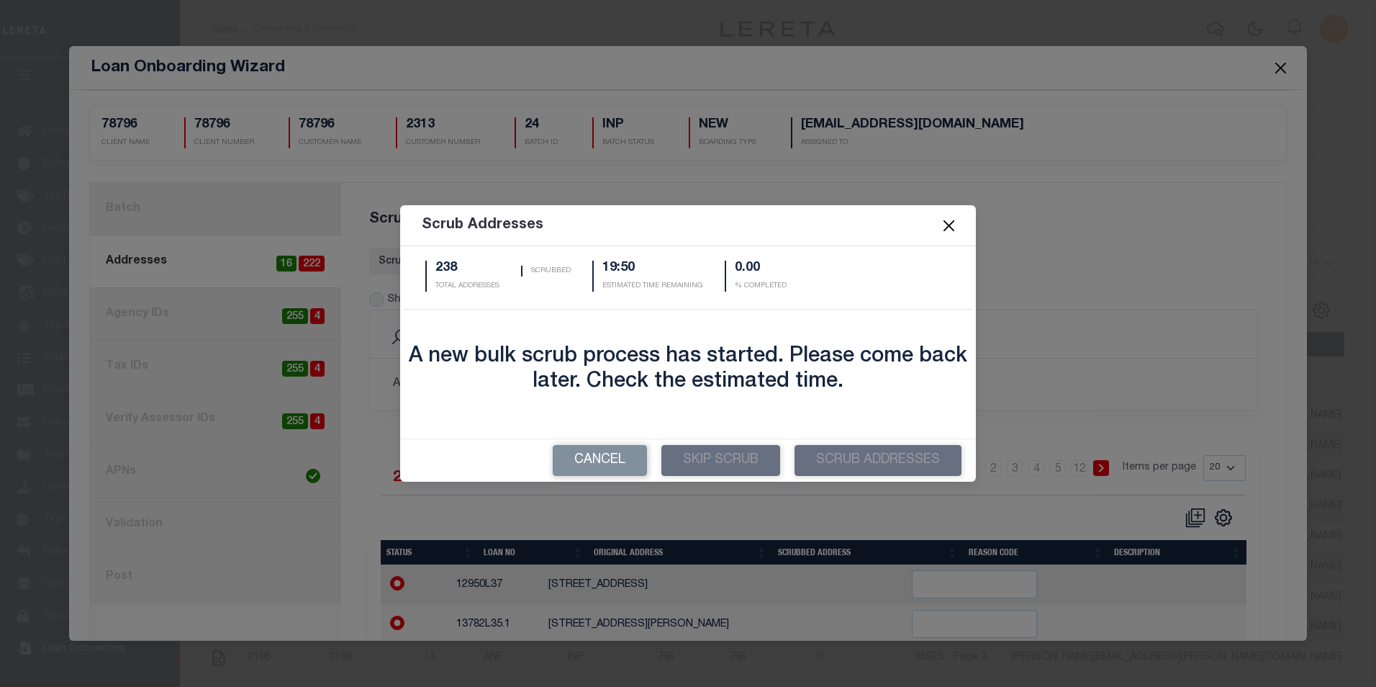
click at [951, 227] on button "Close" at bounding box center [949, 226] width 19 height 19
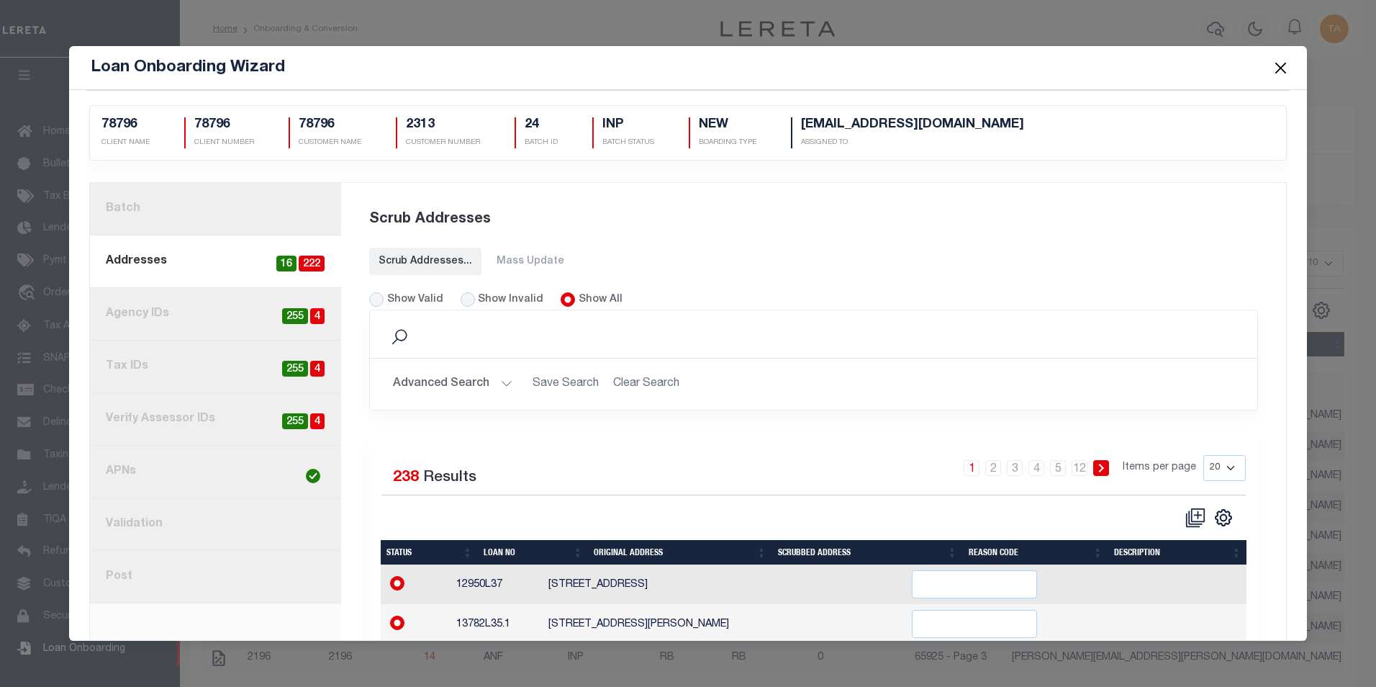
click at [1276, 64] on button "Close" at bounding box center [1280, 67] width 19 height 19
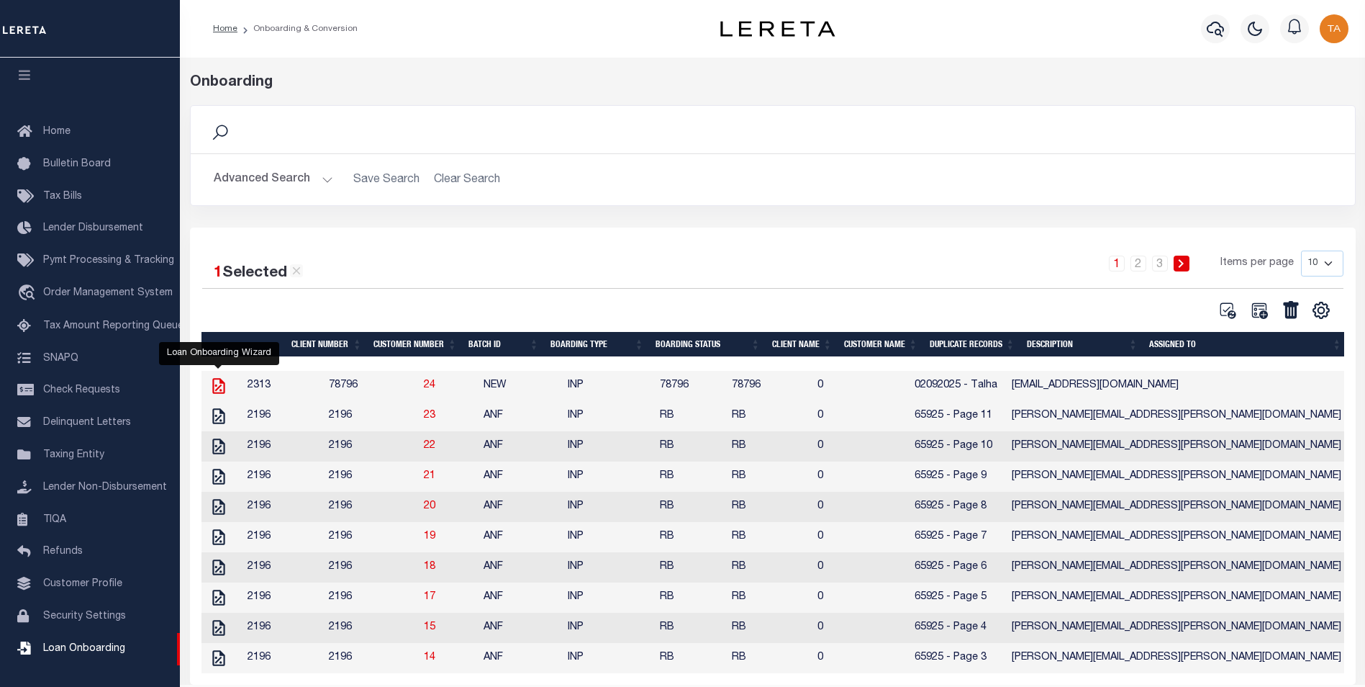
click at [219, 386] on icon at bounding box center [218, 385] width 19 height 19
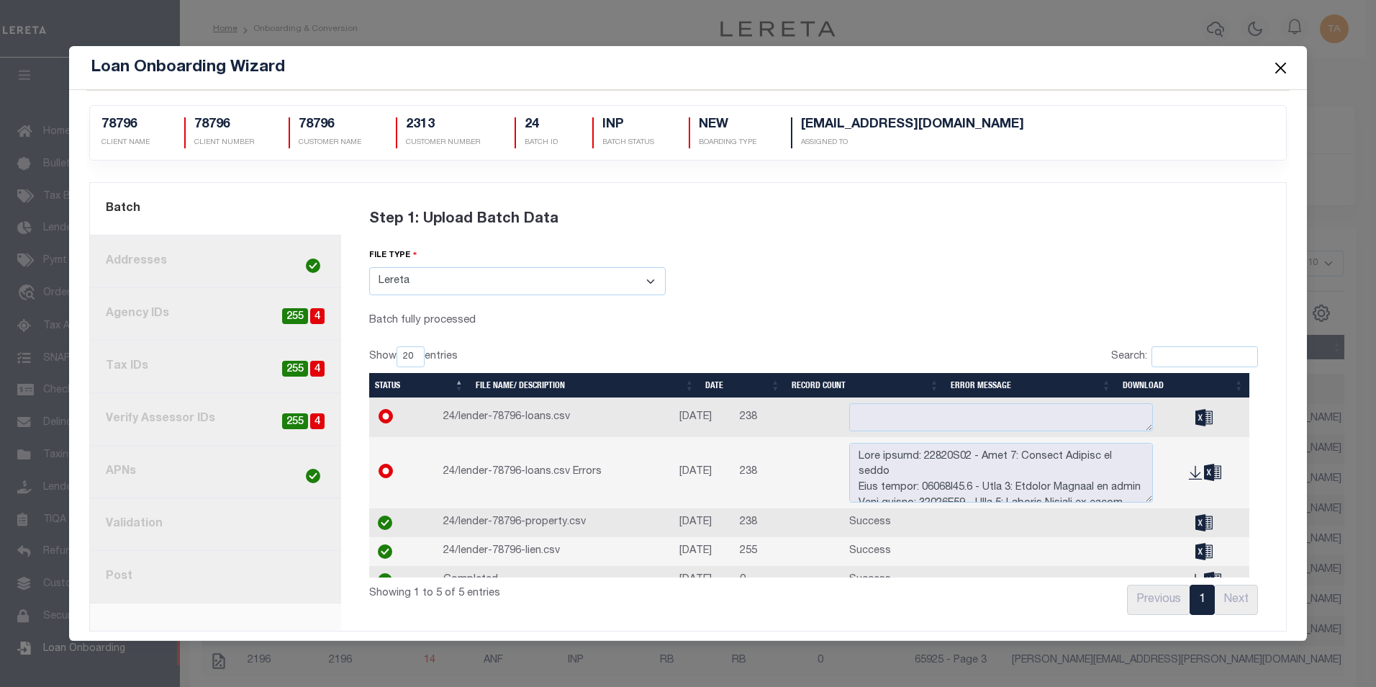
click at [135, 586] on link "8. Post" at bounding box center [215, 577] width 251 height 53
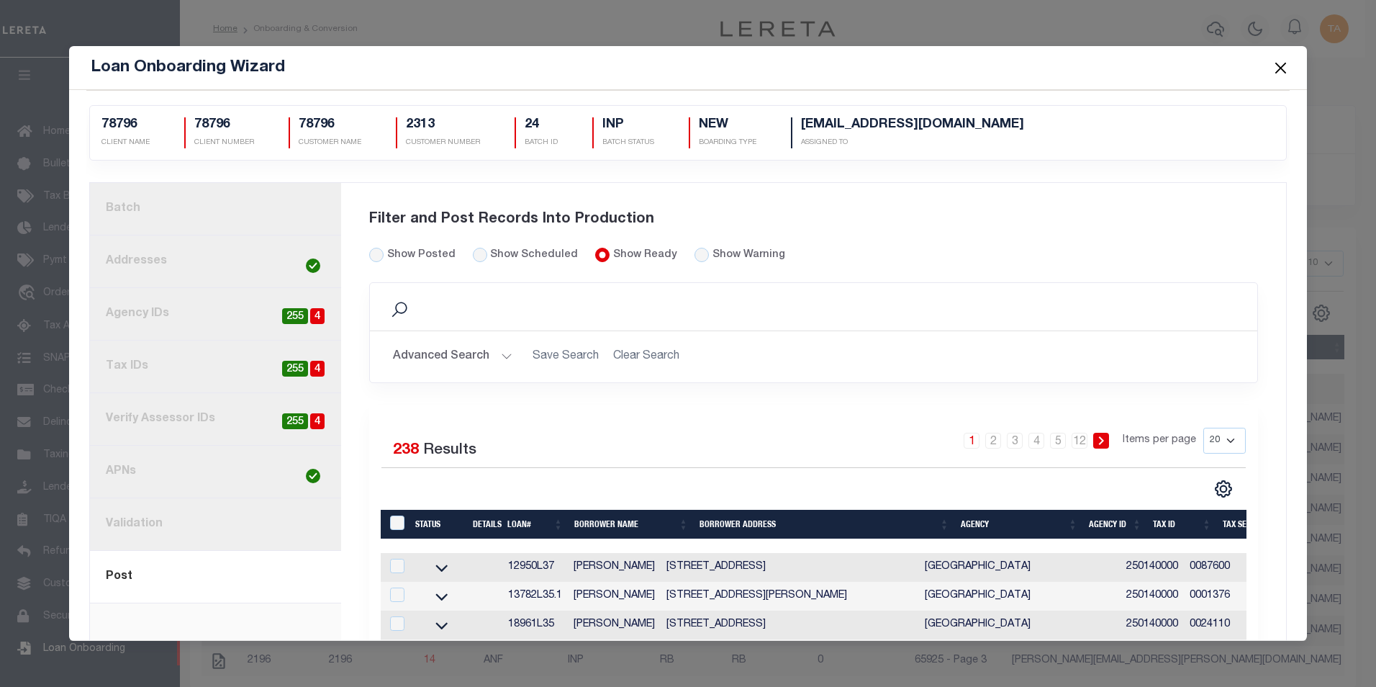
click at [469, 358] on button "Advanced Search" at bounding box center [452, 357] width 119 height 28
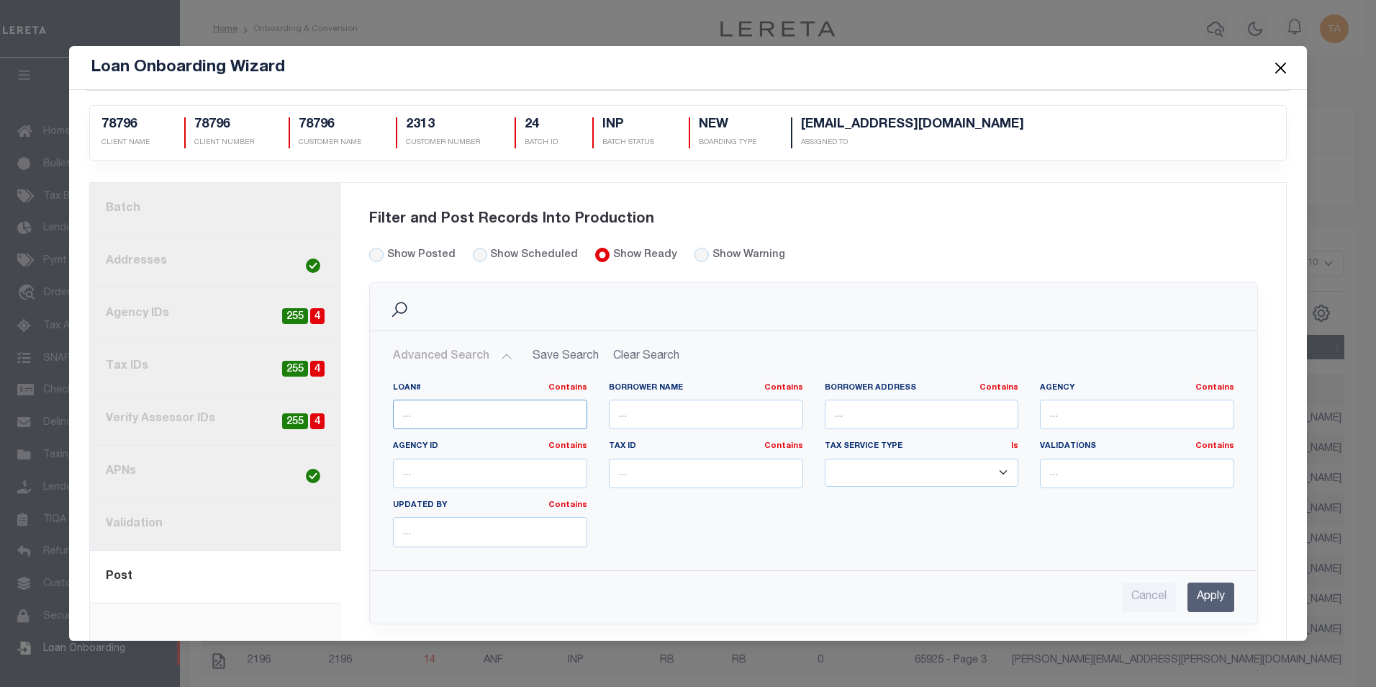
click at [445, 412] on input "text" at bounding box center [490, 414] width 194 height 30
paste input "51680L35.1"
type input "51680L35.1"
click at [1192, 602] on input "Apply" at bounding box center [1210, 597] width 47 height 30
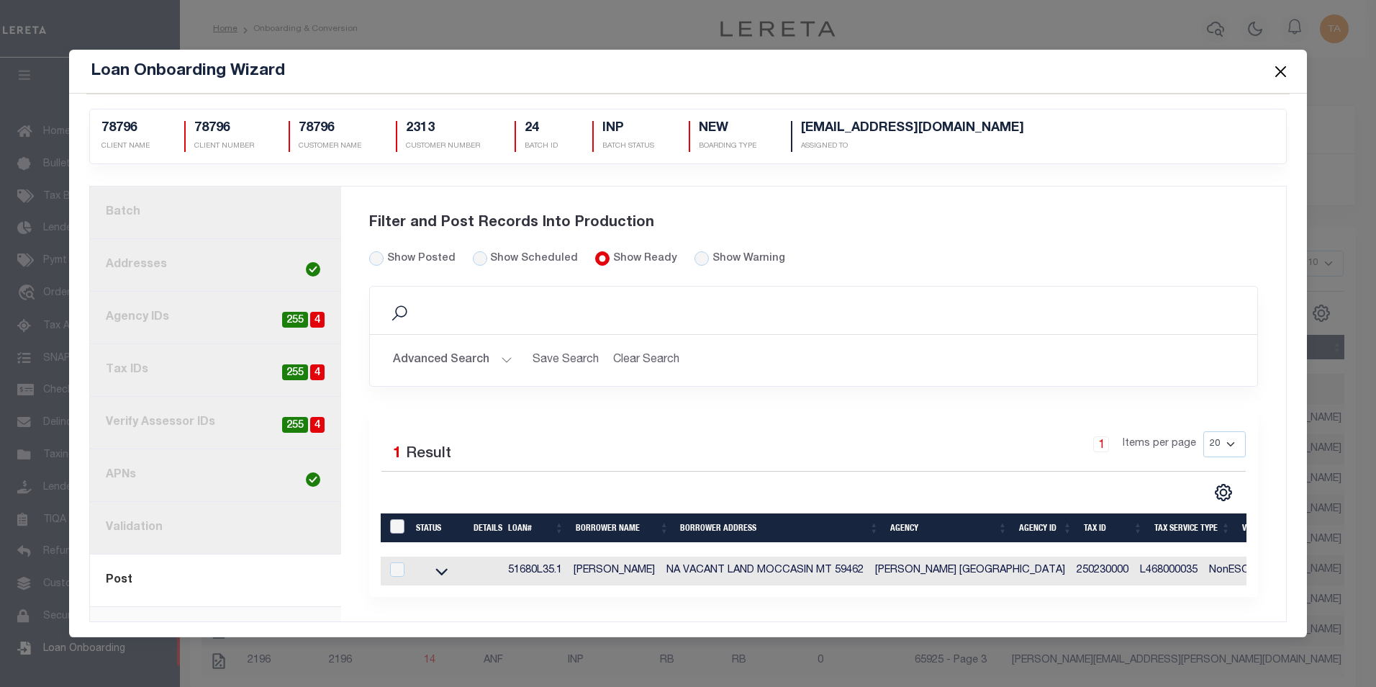
click at [395, 522] on input "LoanPrepID" at bounding box center [397, 526] width 14 height 14
checkbox input "true"
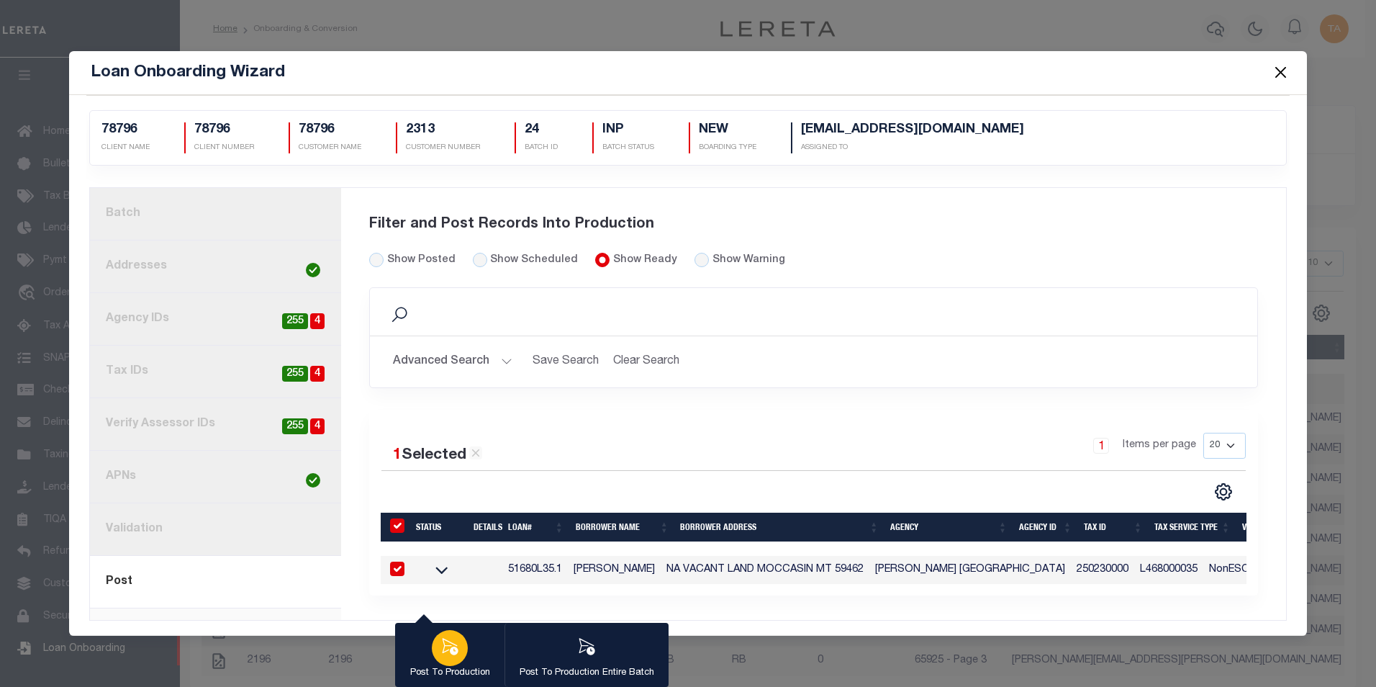
click at [453, 649] on icon "button" at bounding box center [451, 646] width 16 height 17
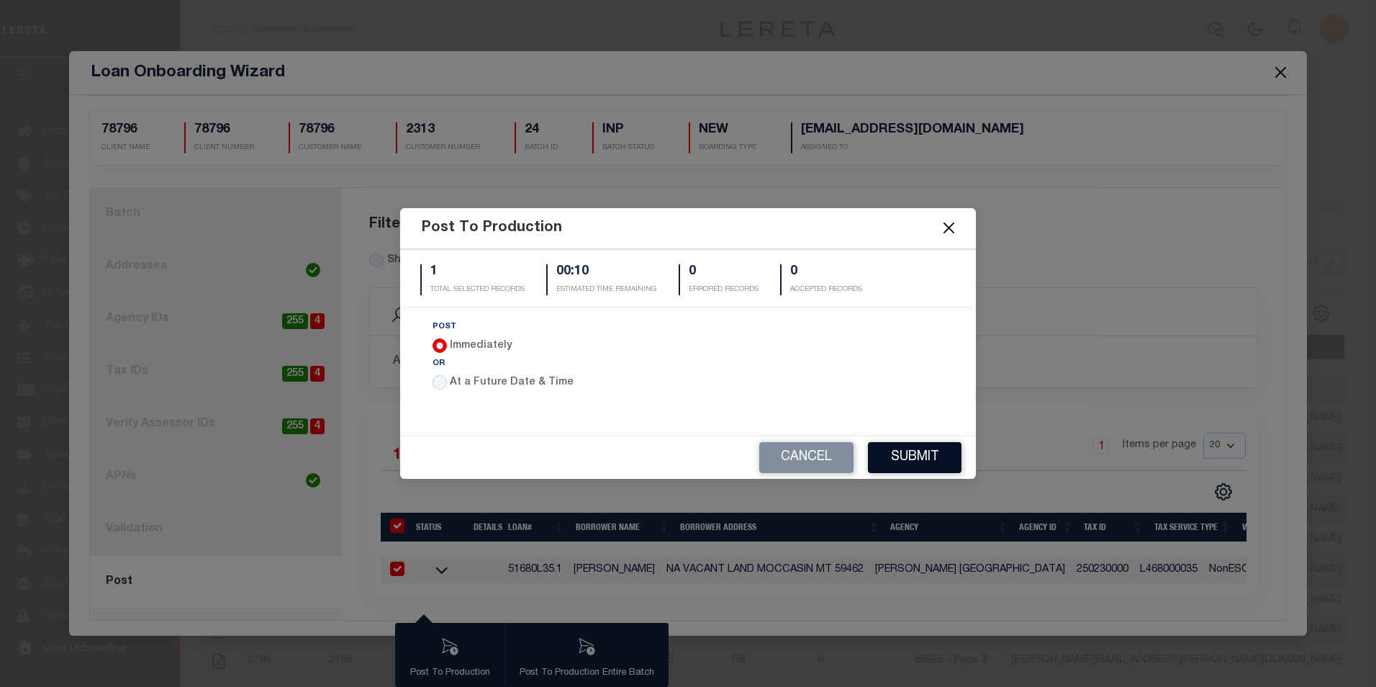
click at [905, 460] on button "Submit" at bounding box center [915, 457] width 94 height 31
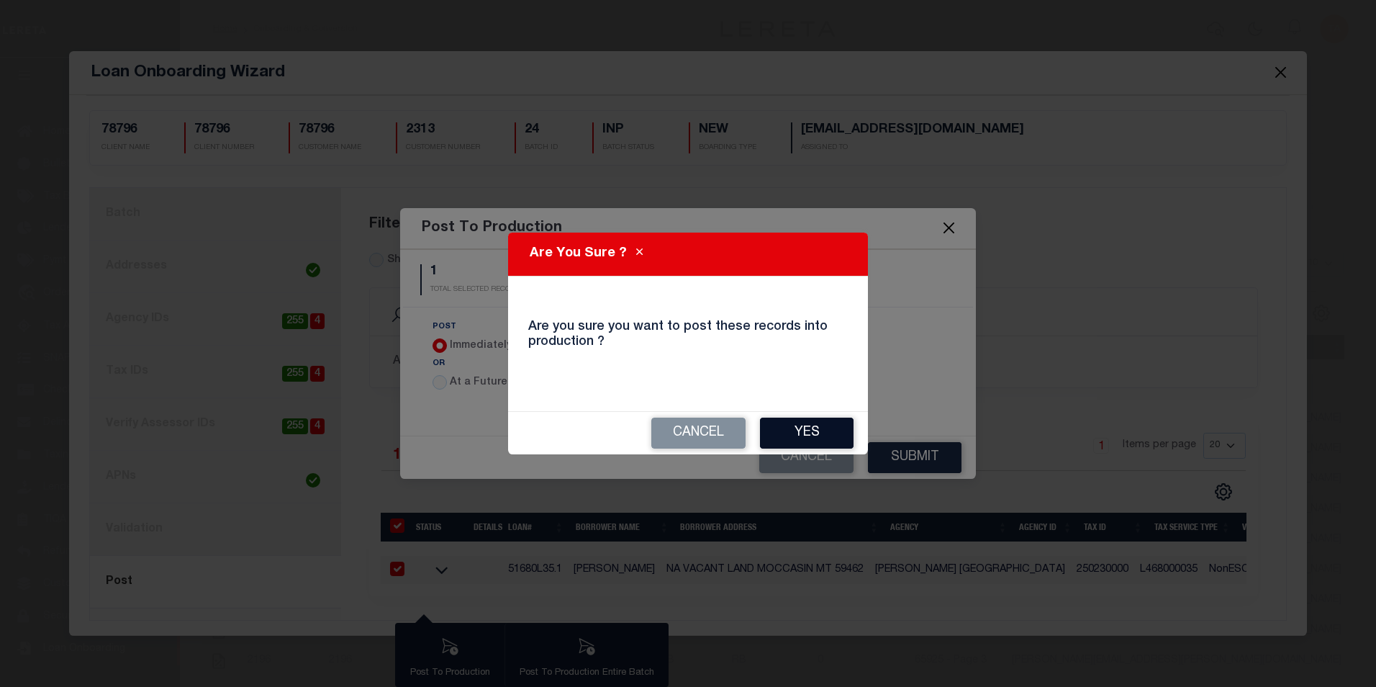
click at [836, 439] on button "Yes" at bounding box center [807, 432] width 94 height 31
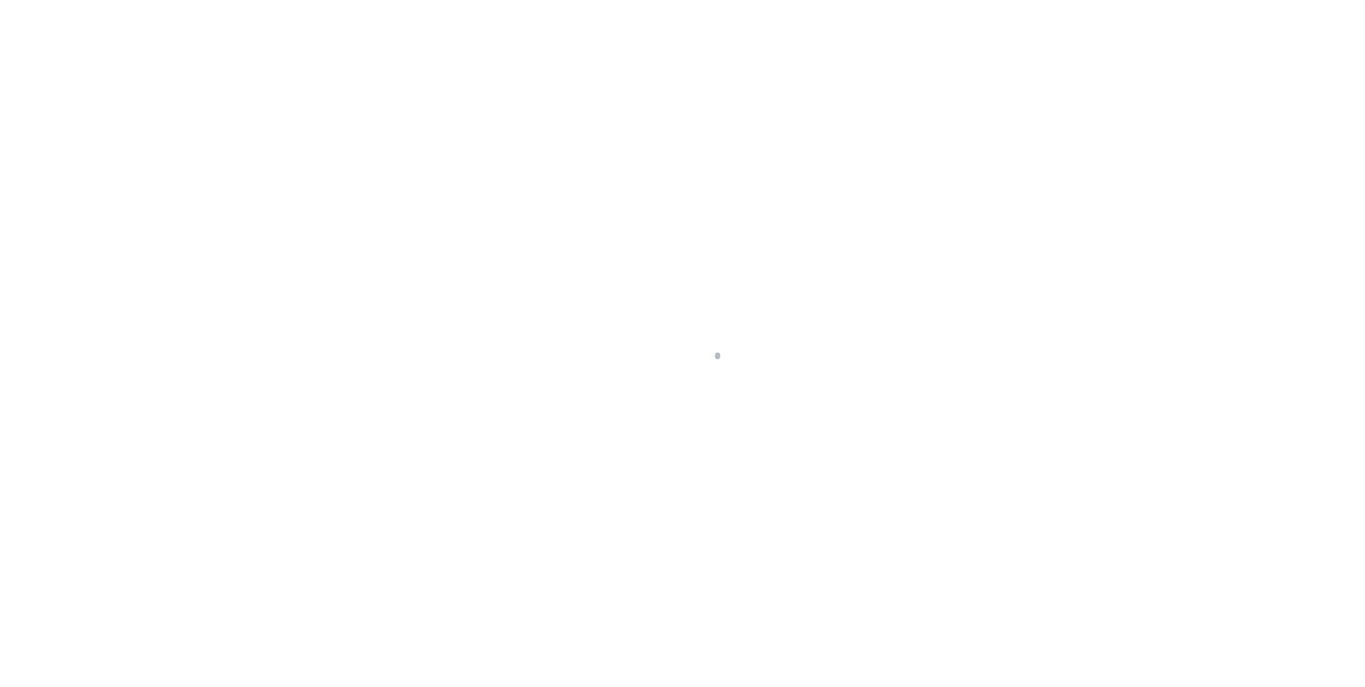
select select
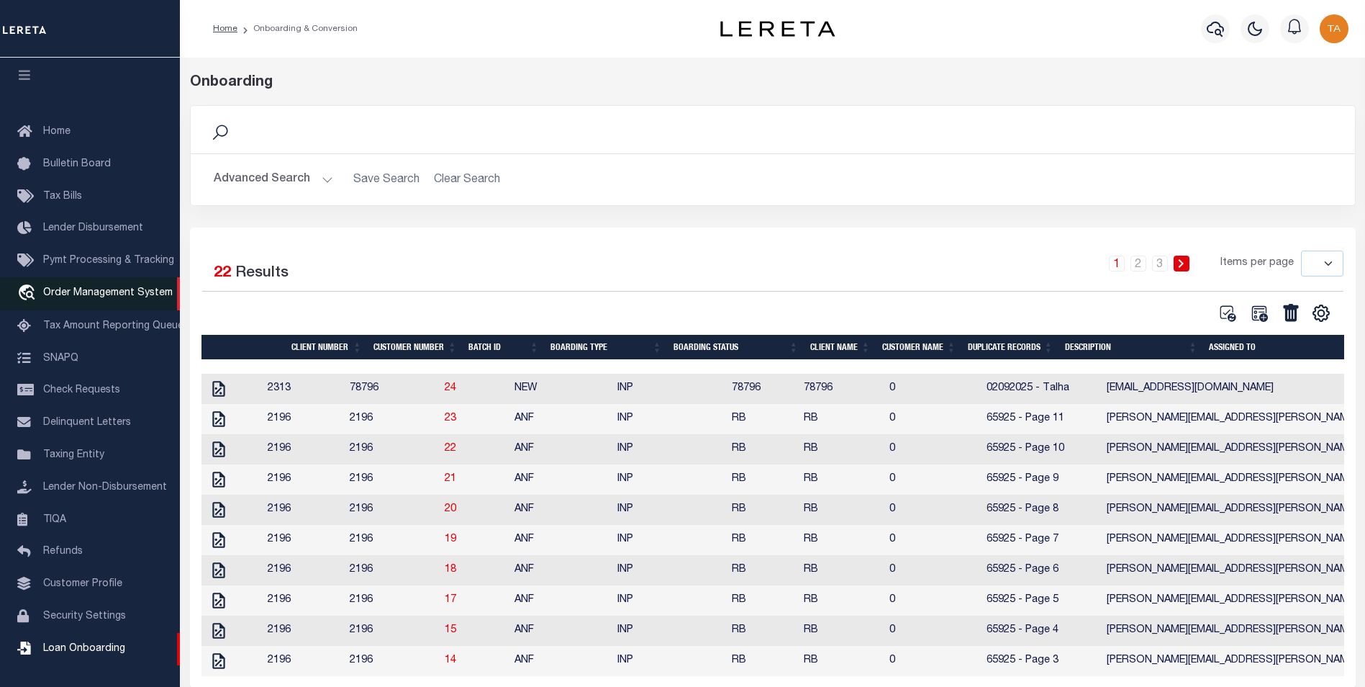
click at [114, 288] on span "Order Management System" at bounding box center [108, 293] width 130 height 10
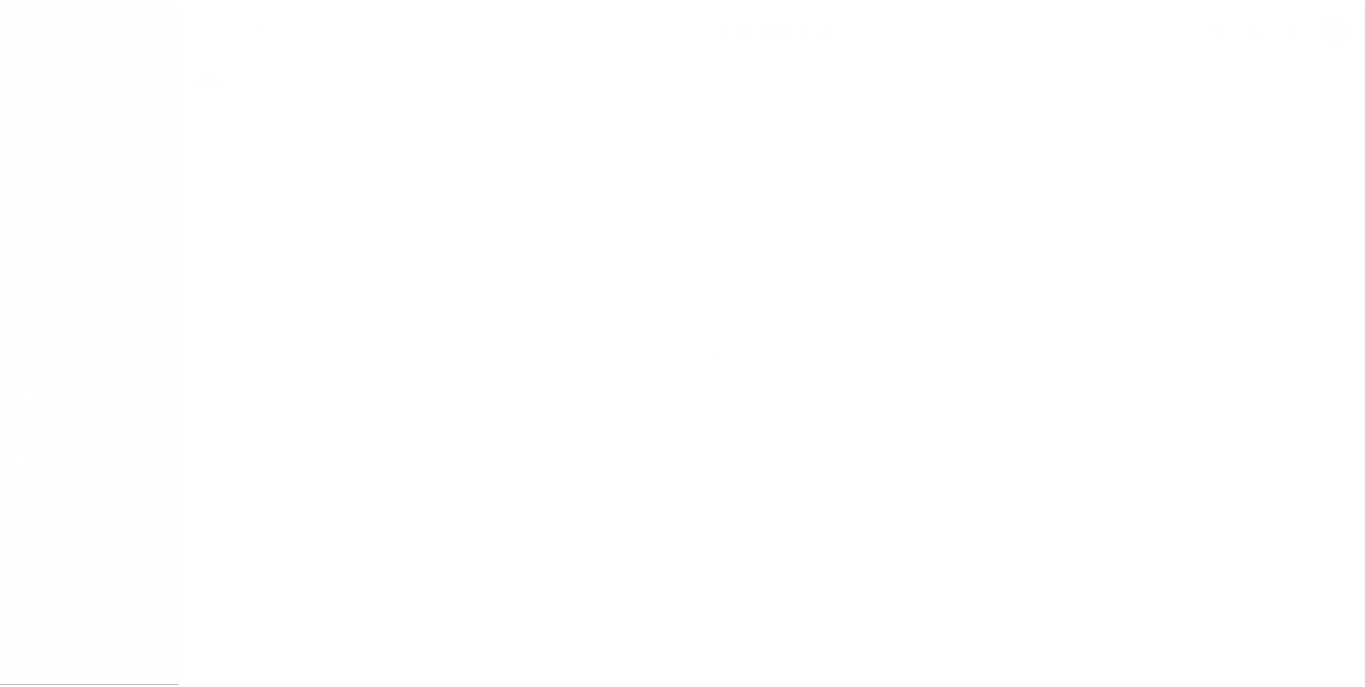
scroll to position [14, 0]
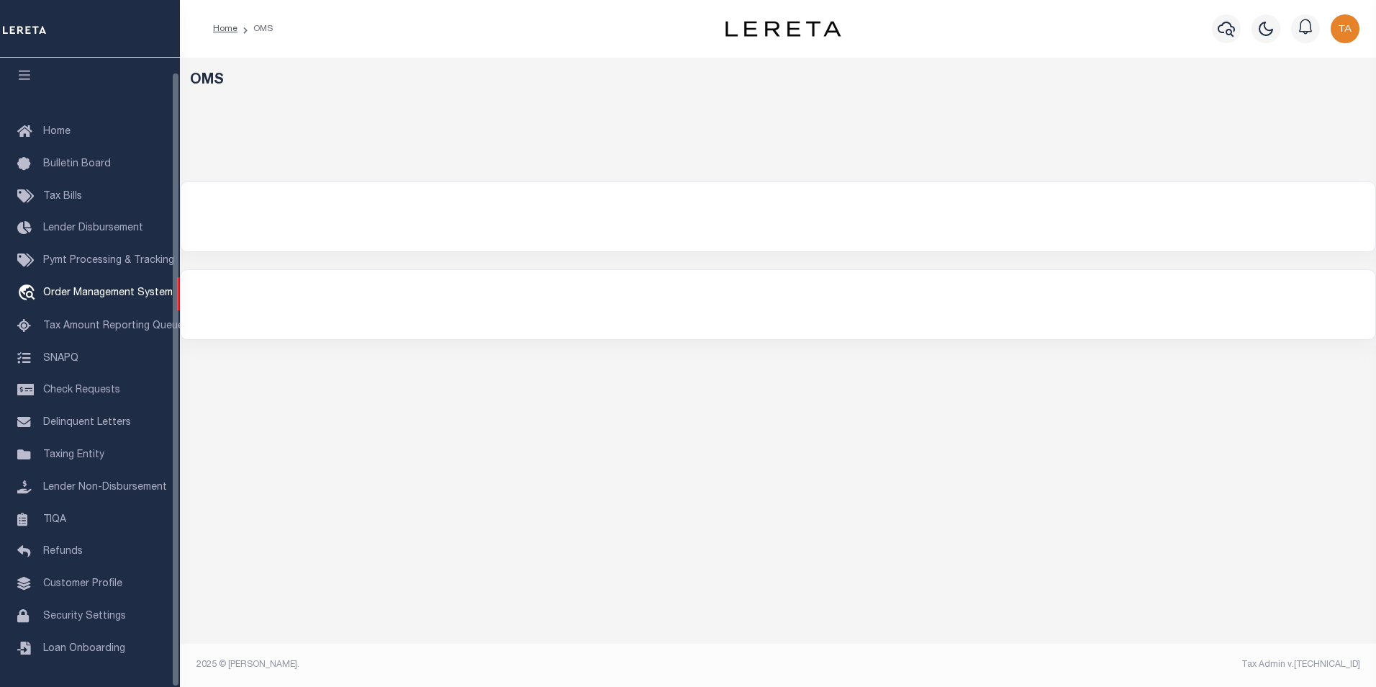
select select "200"
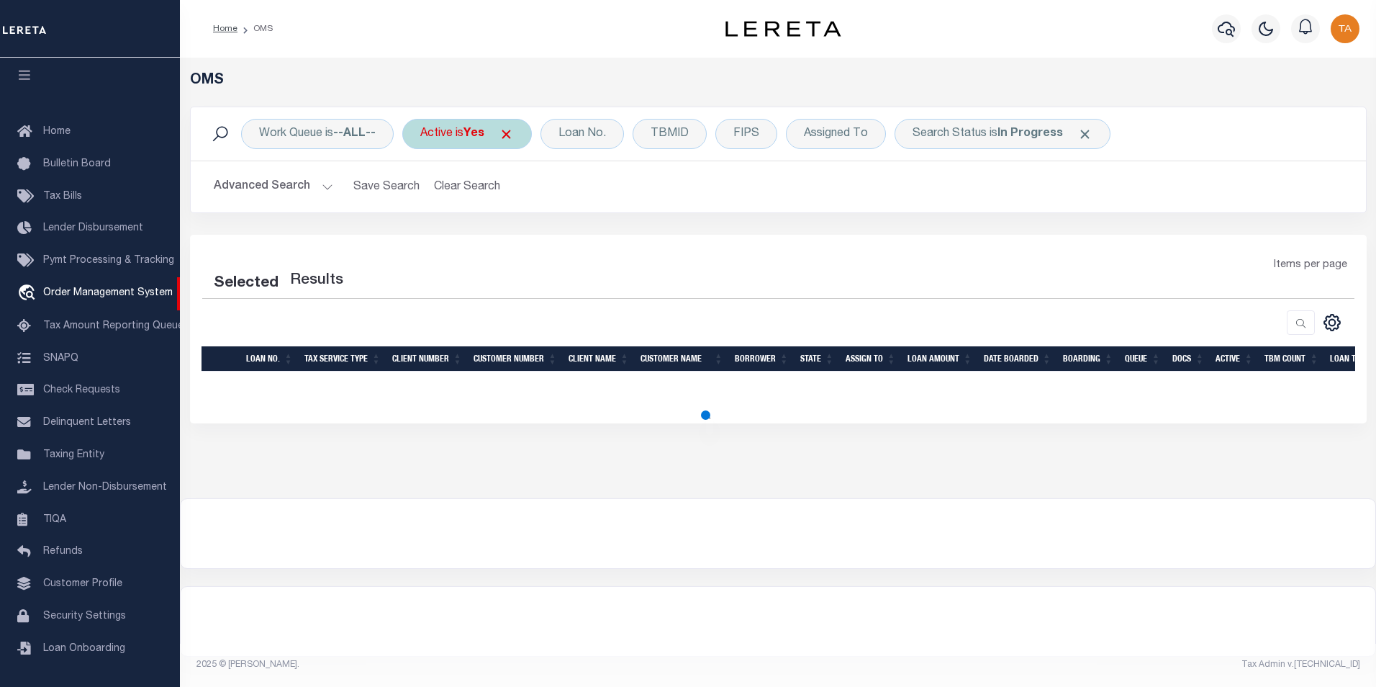
select select "200"
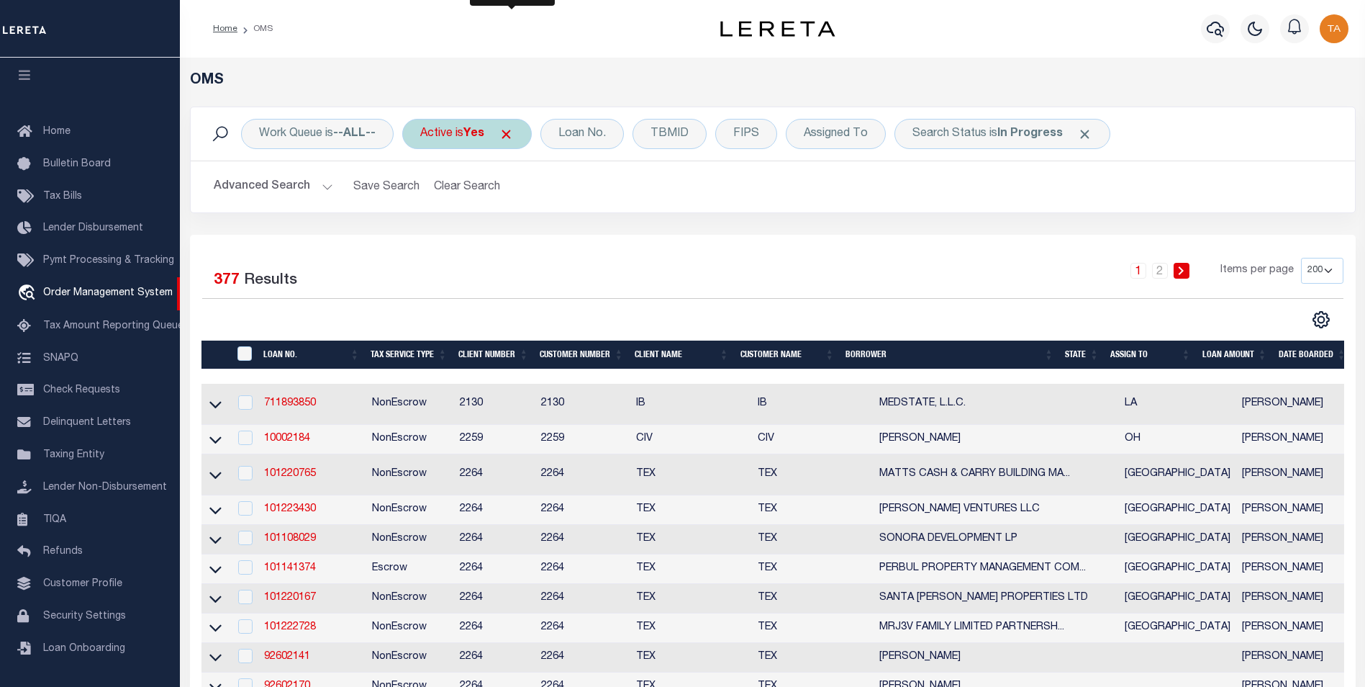
click at [508, 135] on span "Click to Remove" at bounding box center [506, 134] width 15 height 15
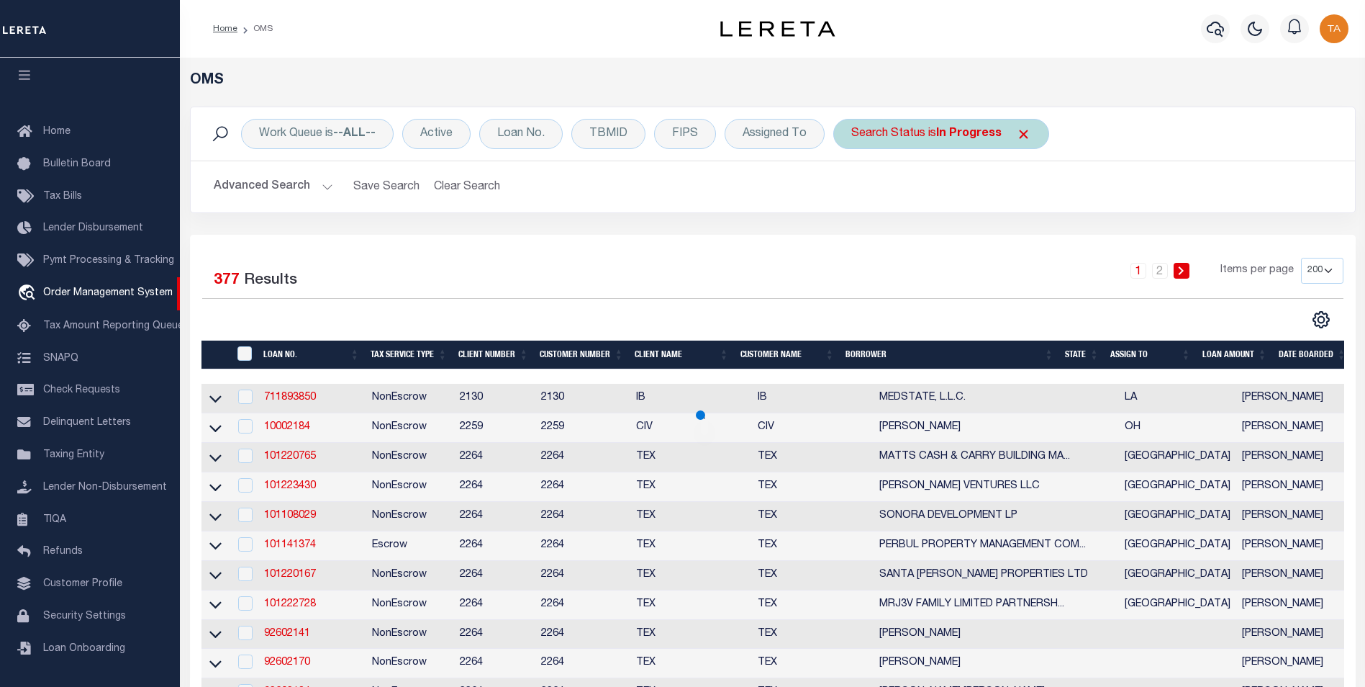
click at [1021, 132] on span "Click to Remove" at bounding box center [1023, 134] width 15 height 15
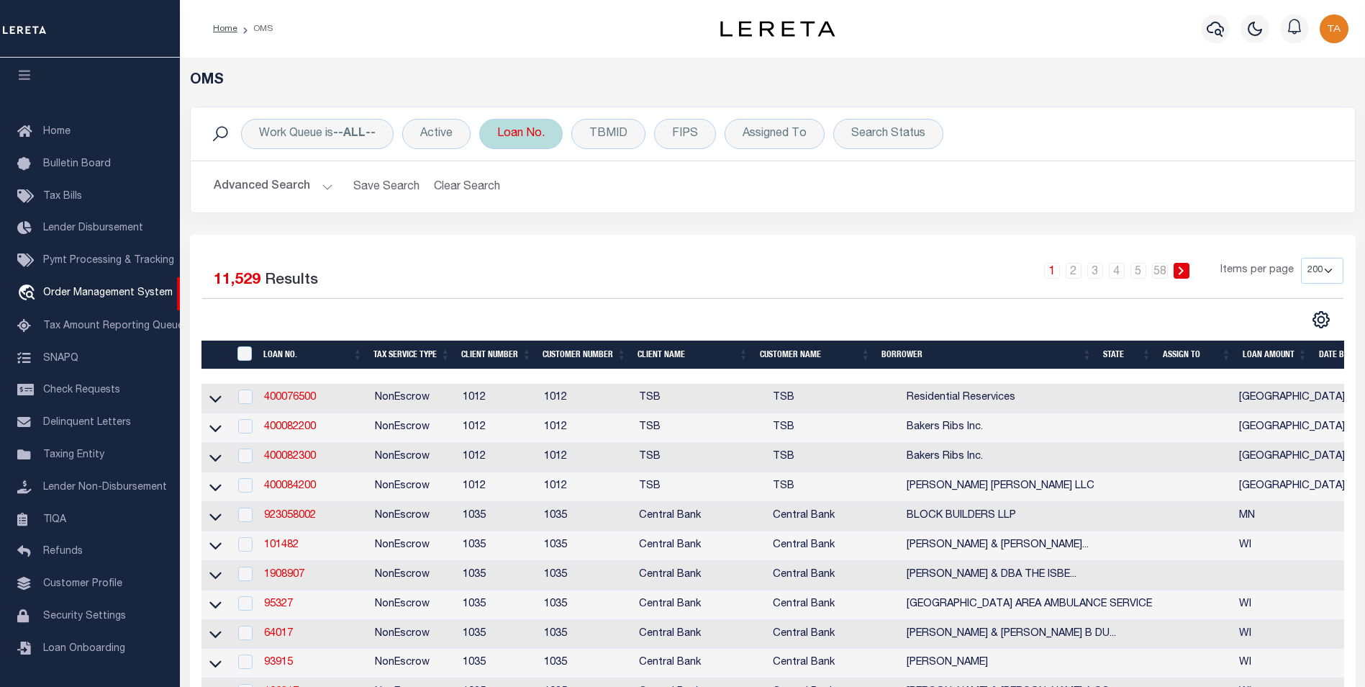
click at [529, 132] on div "Loan No." at bounding box center [520, 134] width 83 height 30
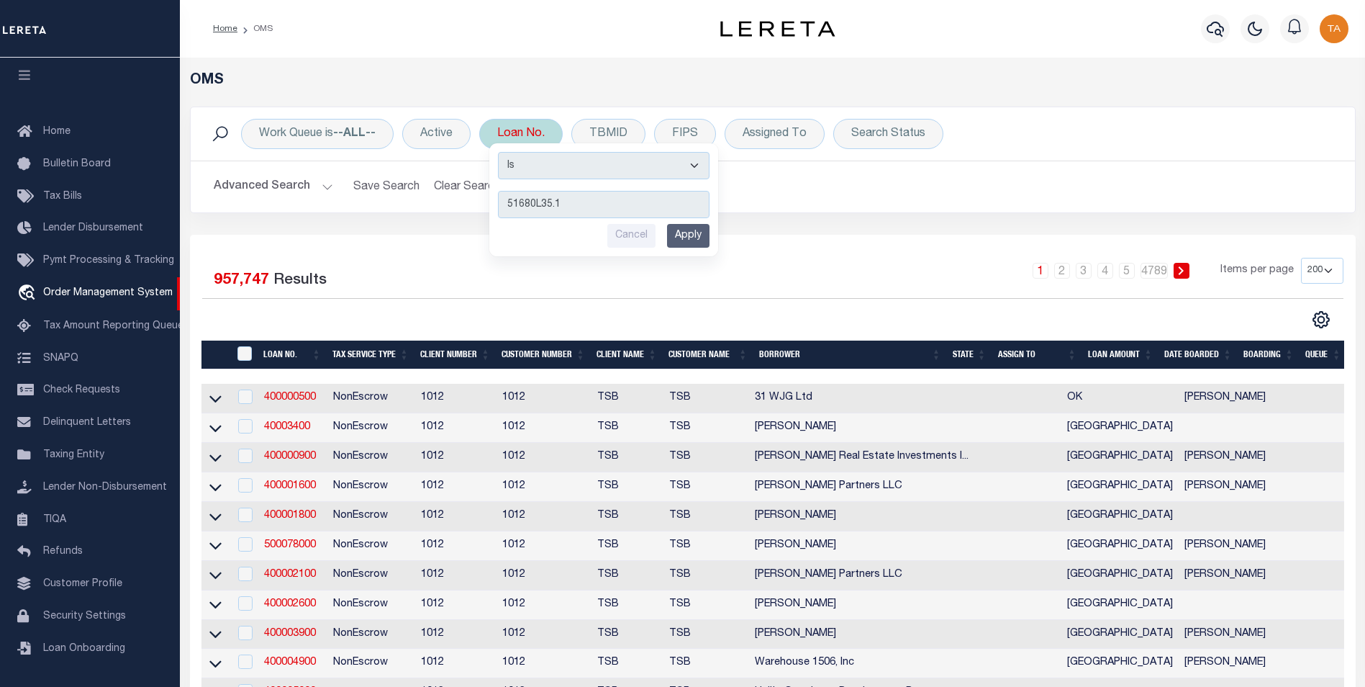
type input "51680L35.1"
click at [687, 233] on input "Apply" at bounding box center [688, 236] width 42 height 24
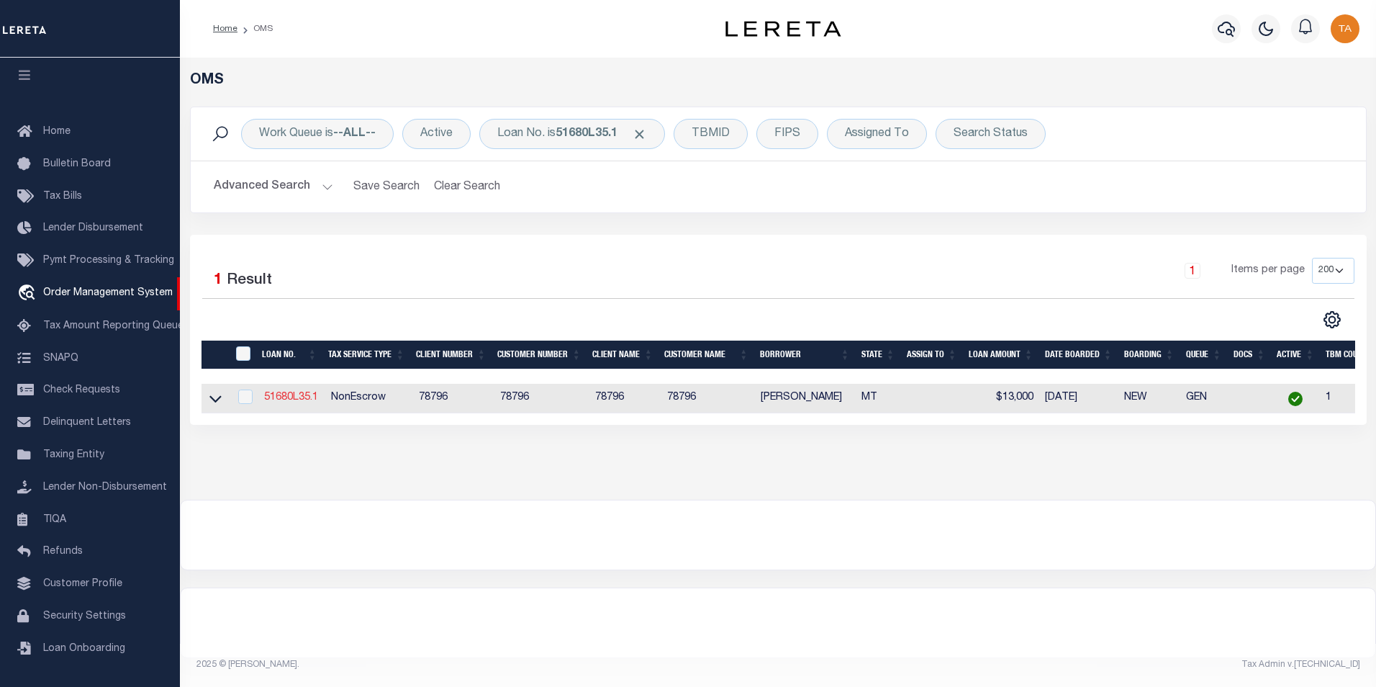
click at [285, 402] on link "51680L35.1" at bounding box center [291, 397] width 54 height 10
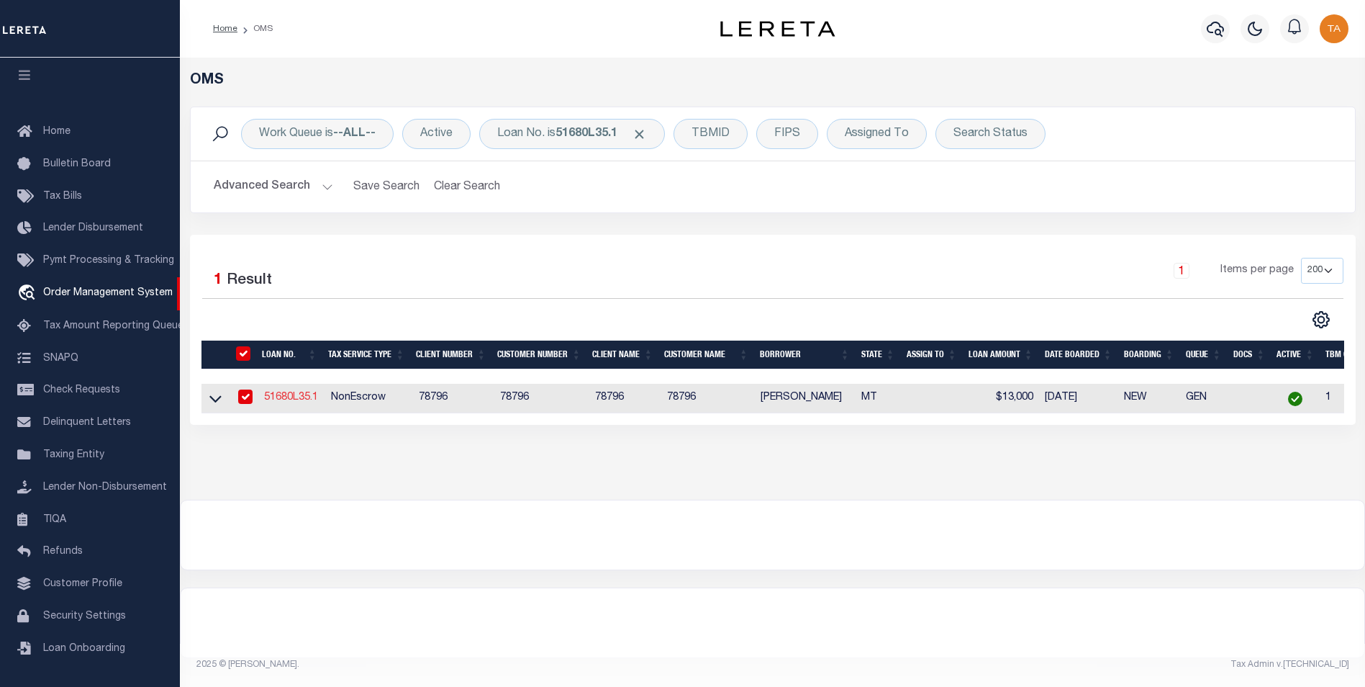
type input "51680L35.1"
type input "[PERSON_NAME]"
select select
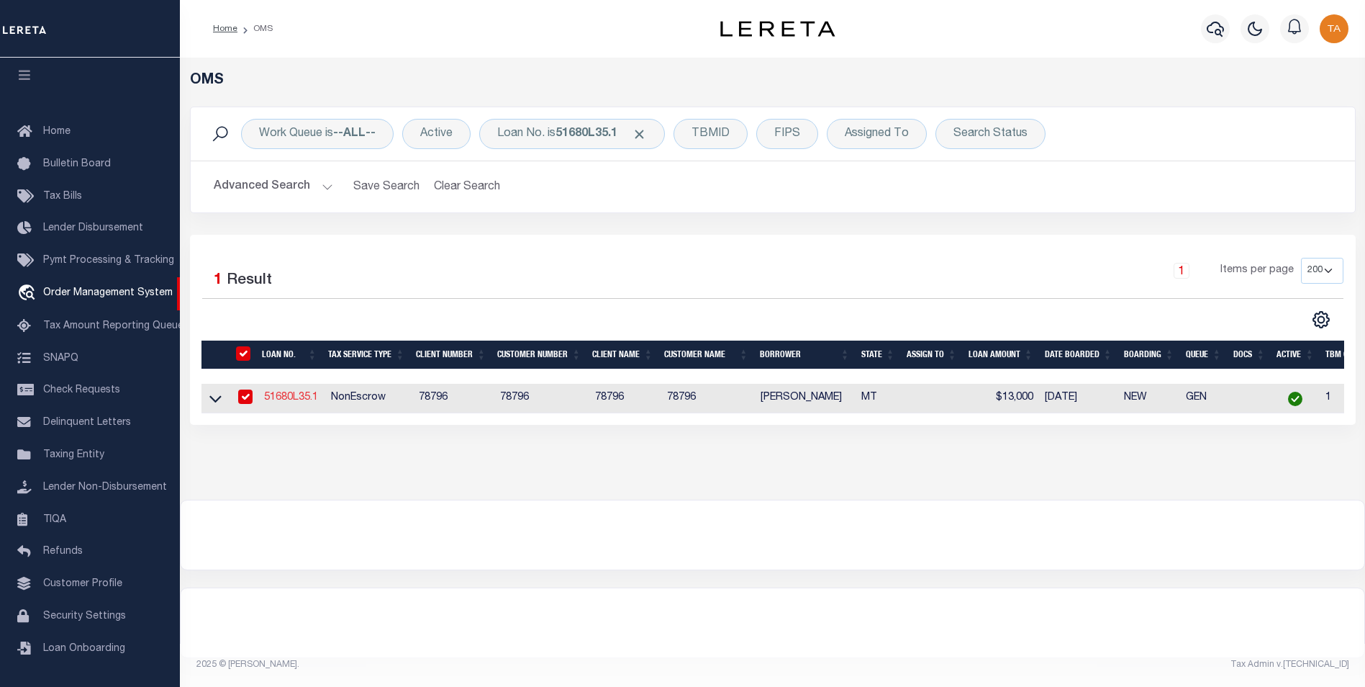
select select
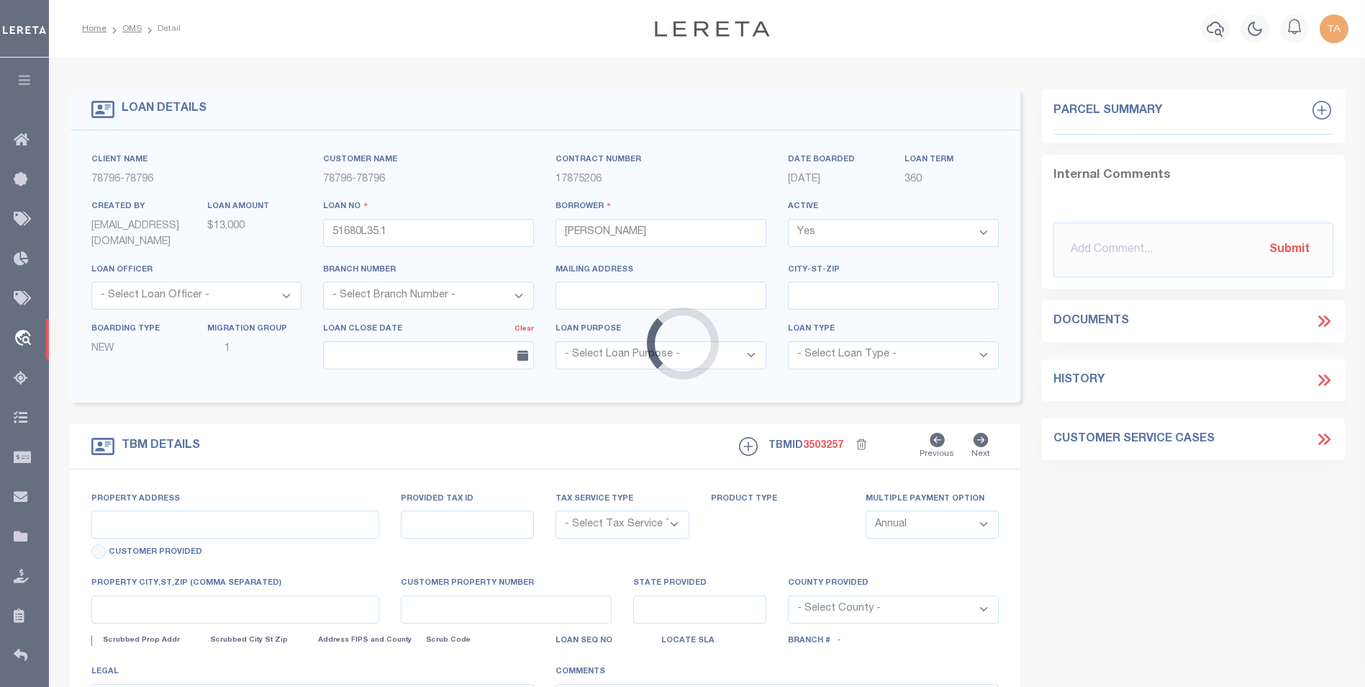
type input "NA VACANT LAND"
radio input "true"
select select "NonEscrow"
select select
type input "MOCCASIN MT 59462"
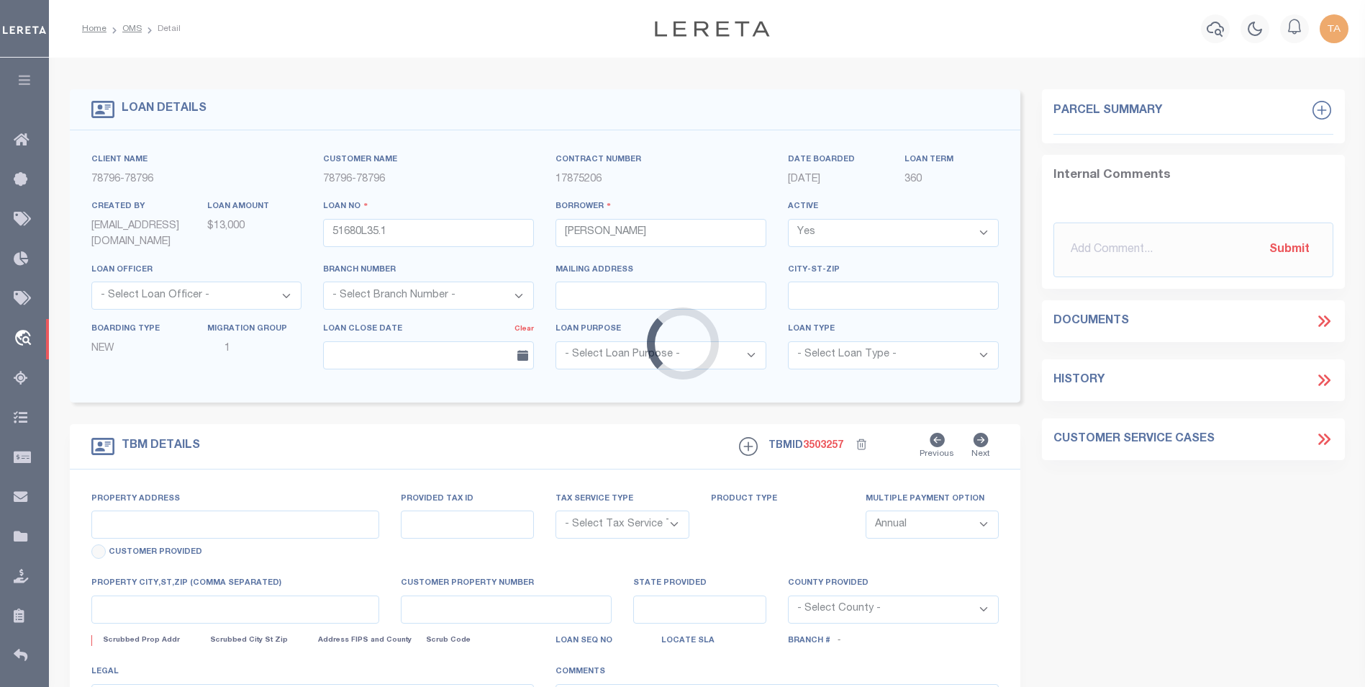
type input "51680L35.1"
type input "MT"
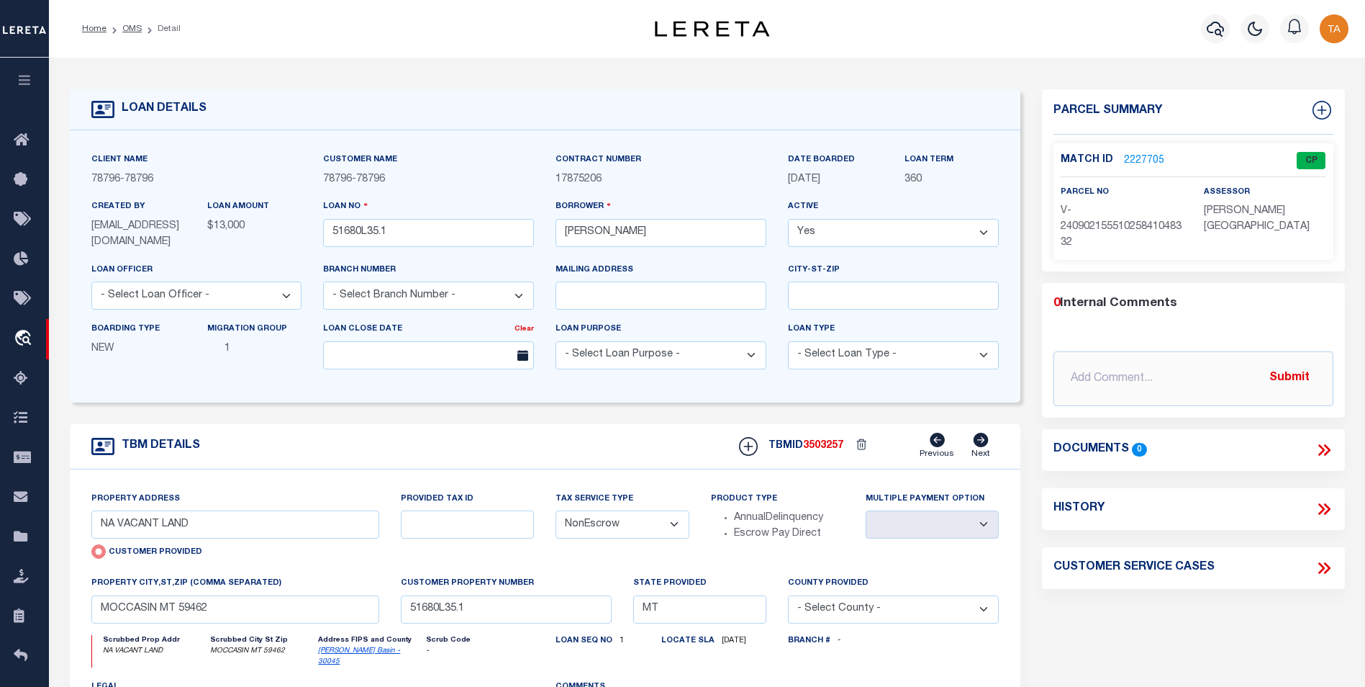
click at [1141, 157] on link "2227705" at bounding box center [1144, 160] width 40 height 15
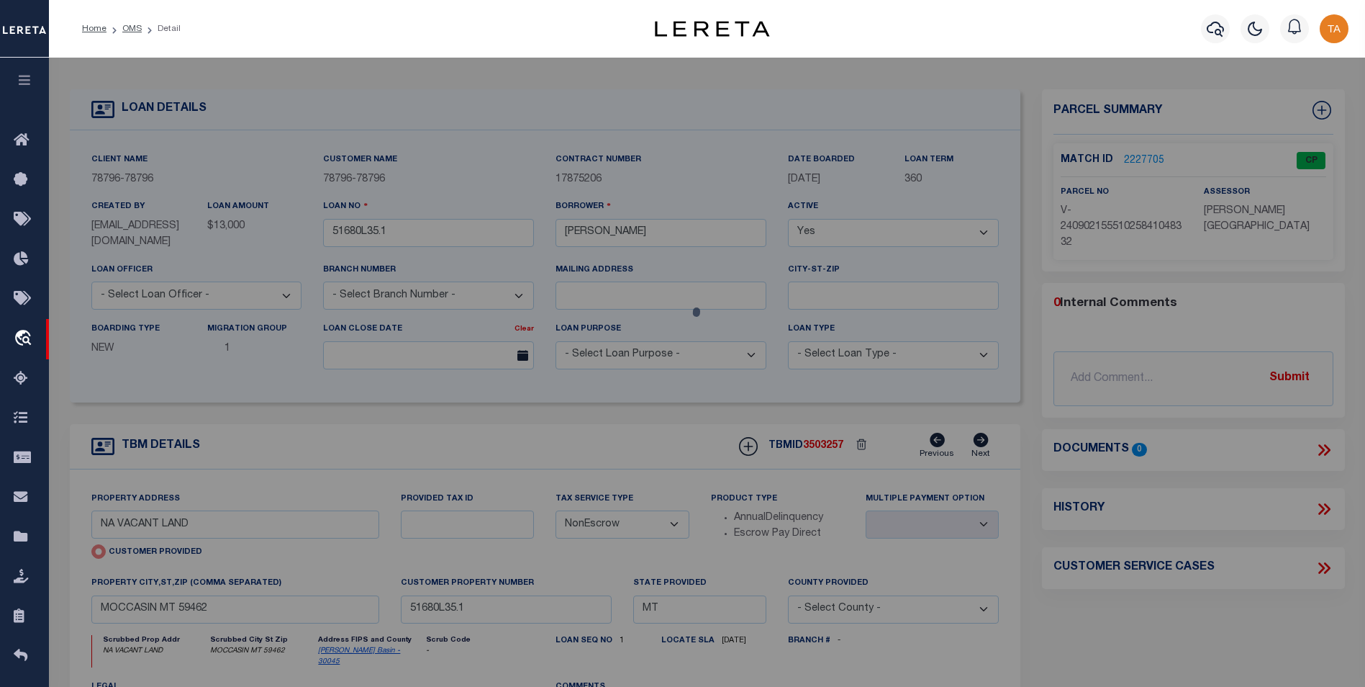
checkbox input "false"
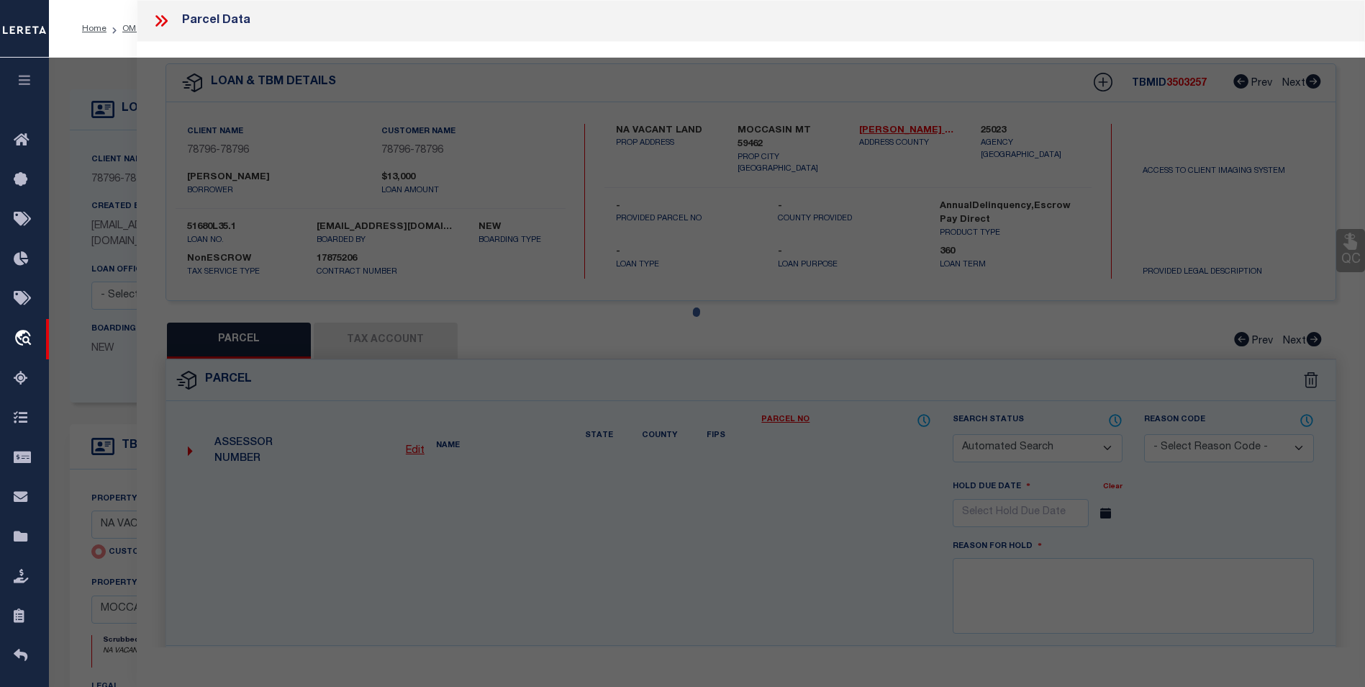
select select "CP"
type input "NA VACANT LAND"
checkbox input "false"
type input "MOCCASIN MT 59462"
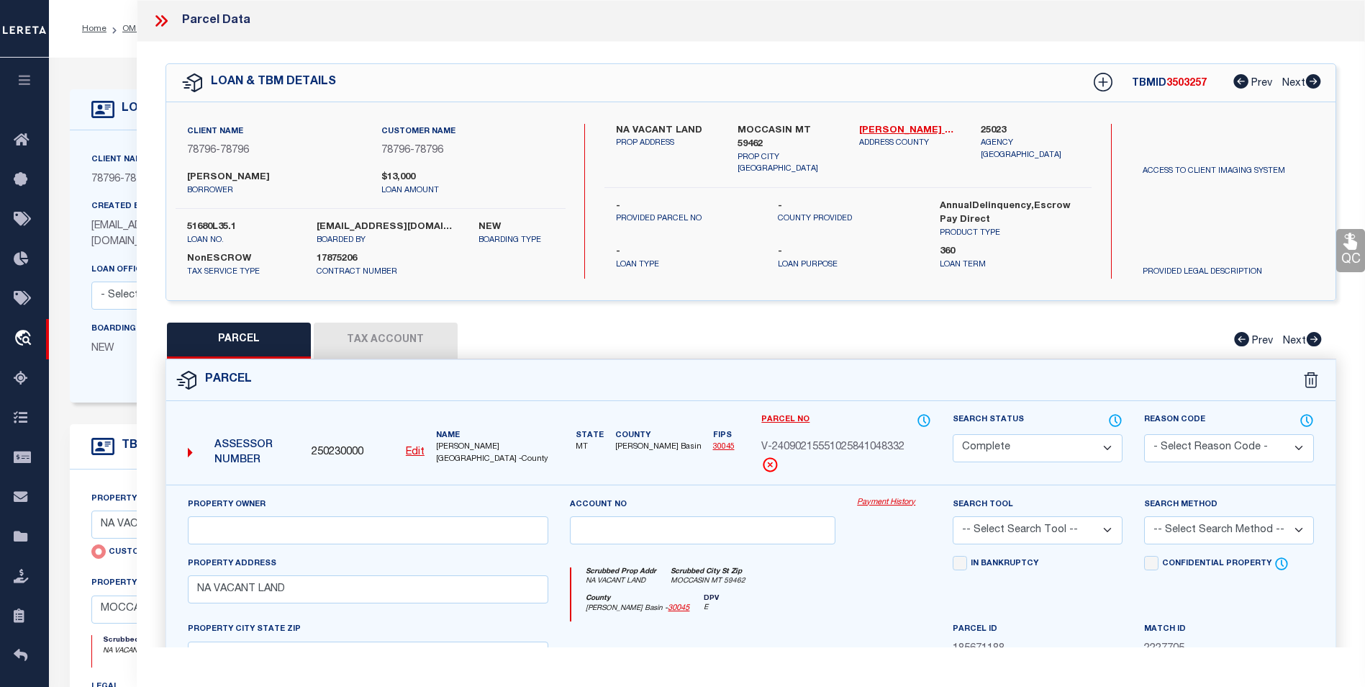
click at [903, 501] on link "Payment History" at bounding box center [894, 503] width 74 height 12
